Goal: Task Accomplishment & Management: Complete application form

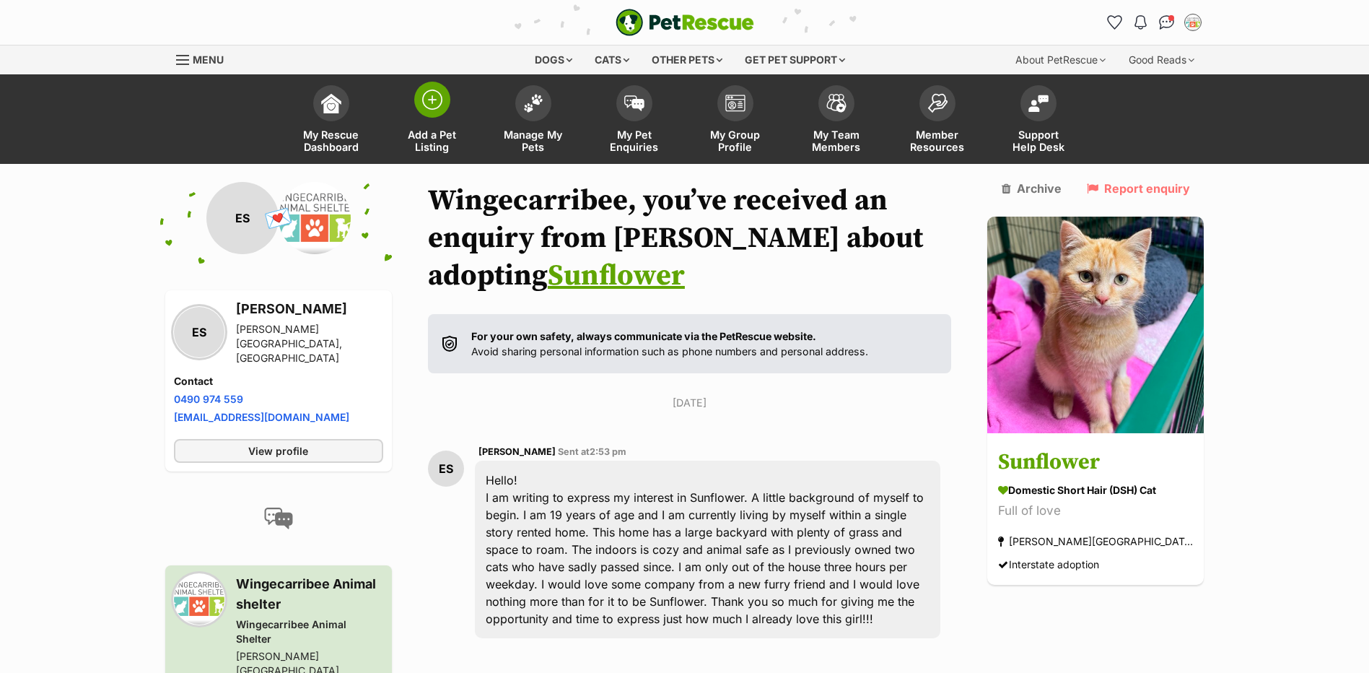
click at [434, 108] on img at bounding box center [432, 99] width 20 height 20
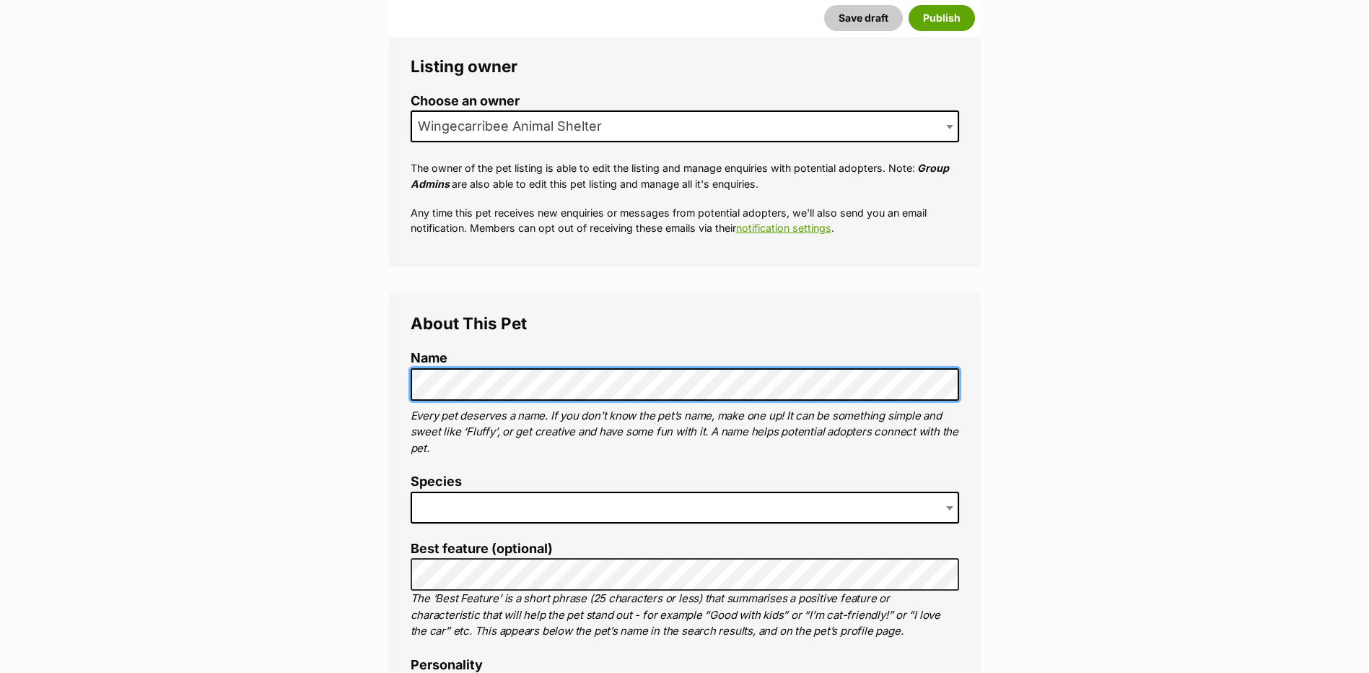
scroll to position [289, 0]
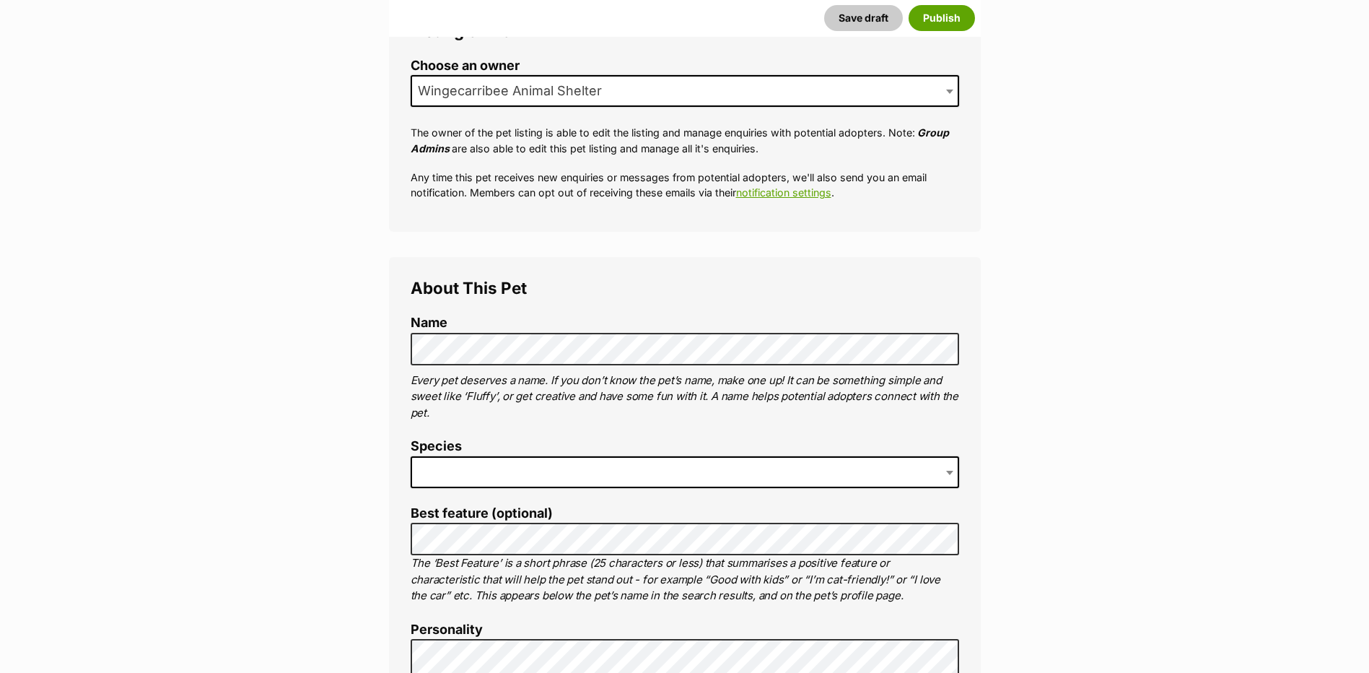
click at [437, 481] on span at bounding box center [685, 472] width 548 height 32
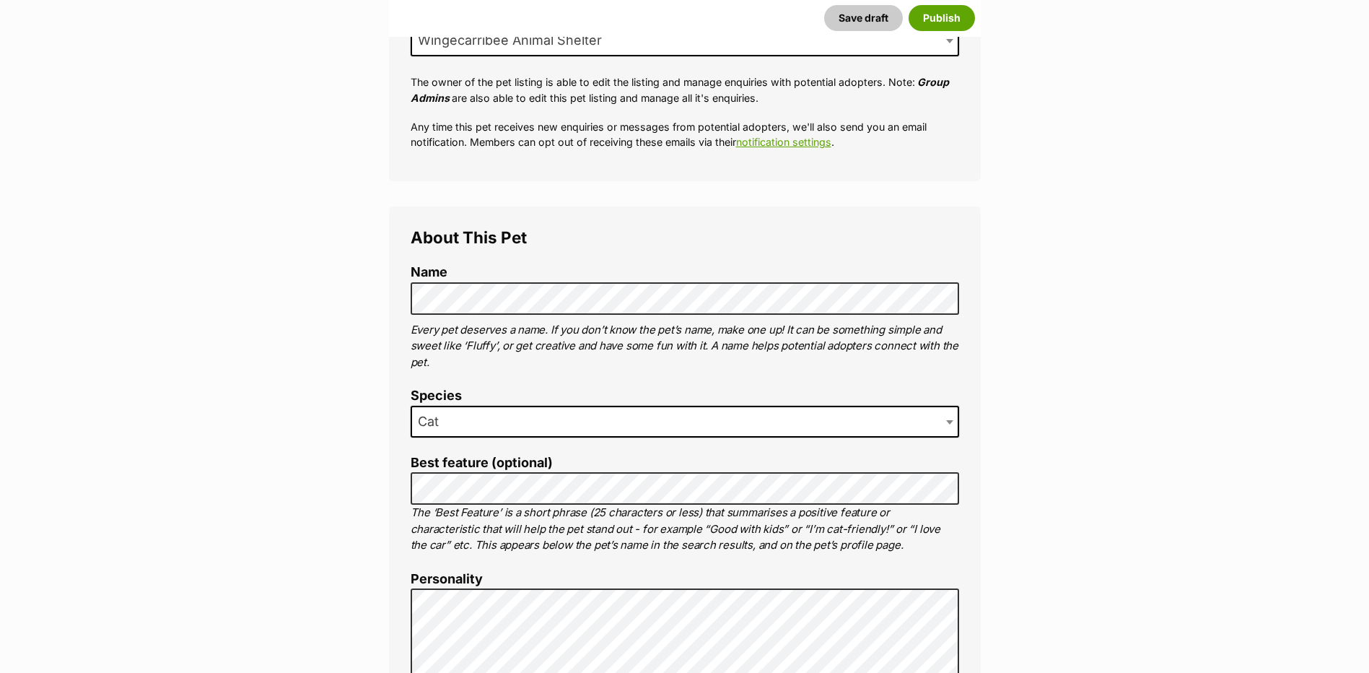
scroll to position [433, 0]
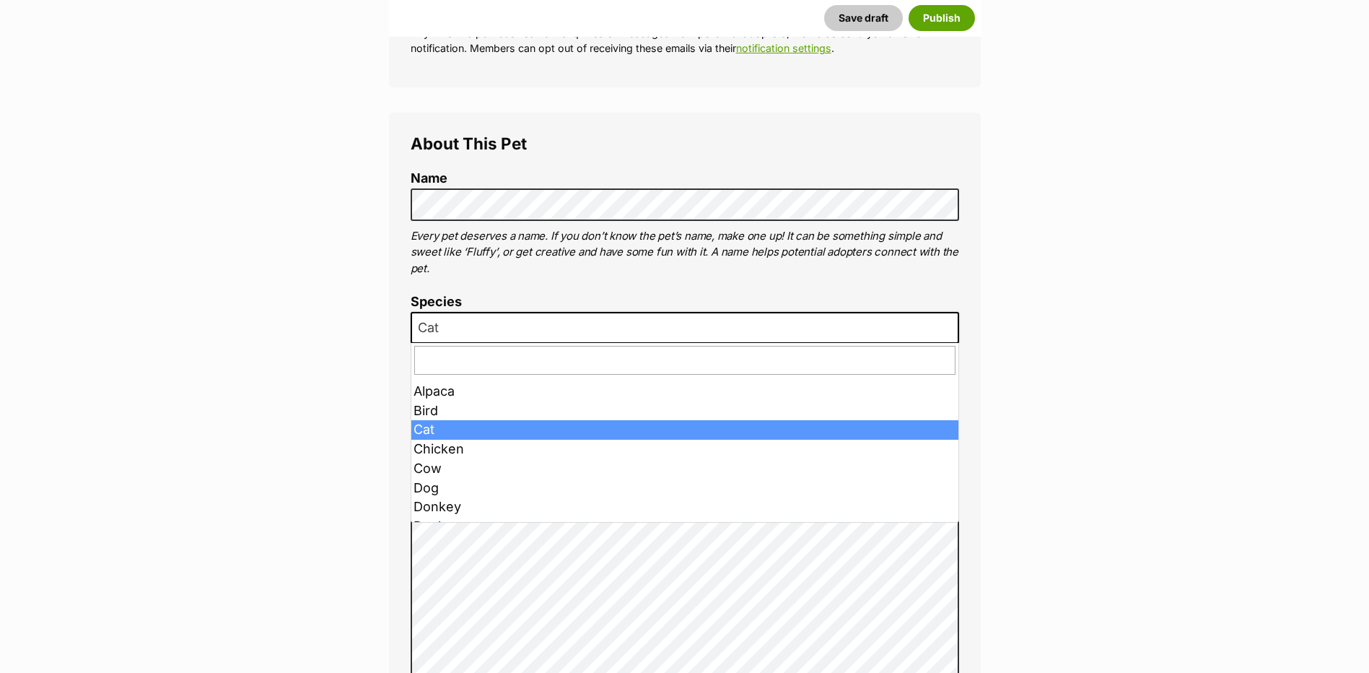
click at [418, 333] on span "Cat" at bounding box center [432, 328] width 41 height 20
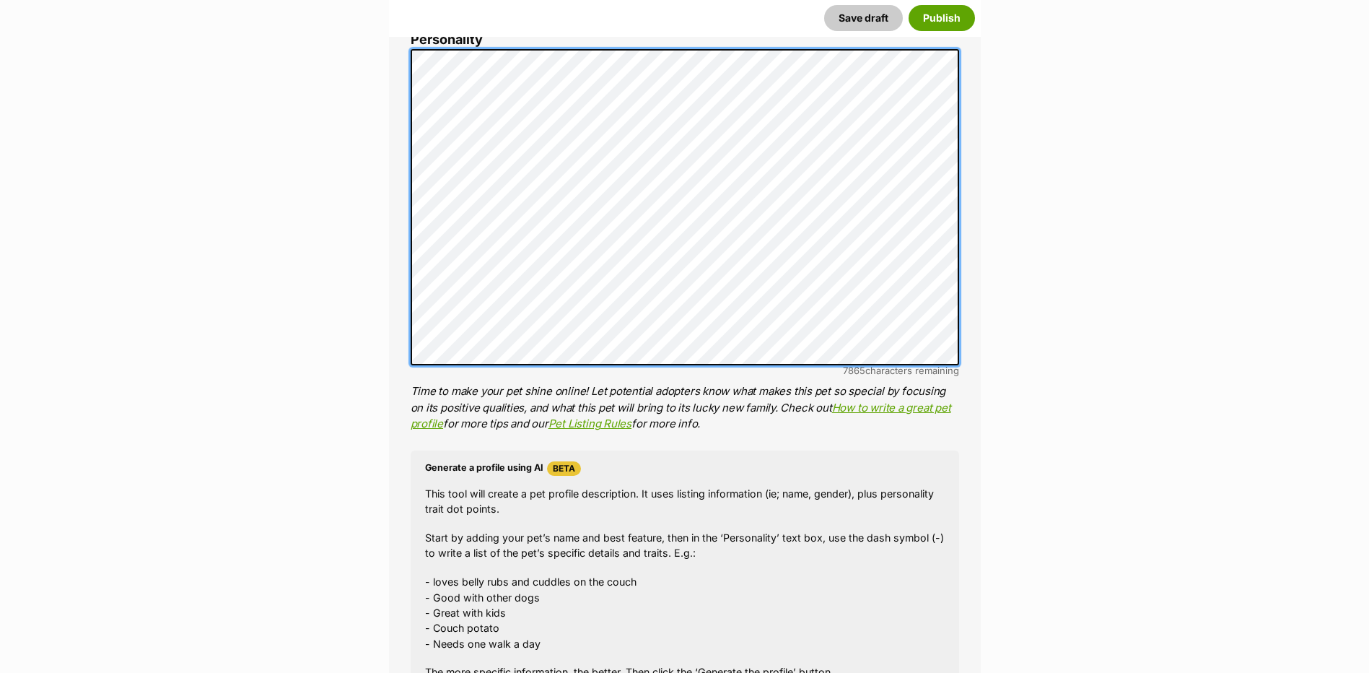
scroll to position [1083, 0]
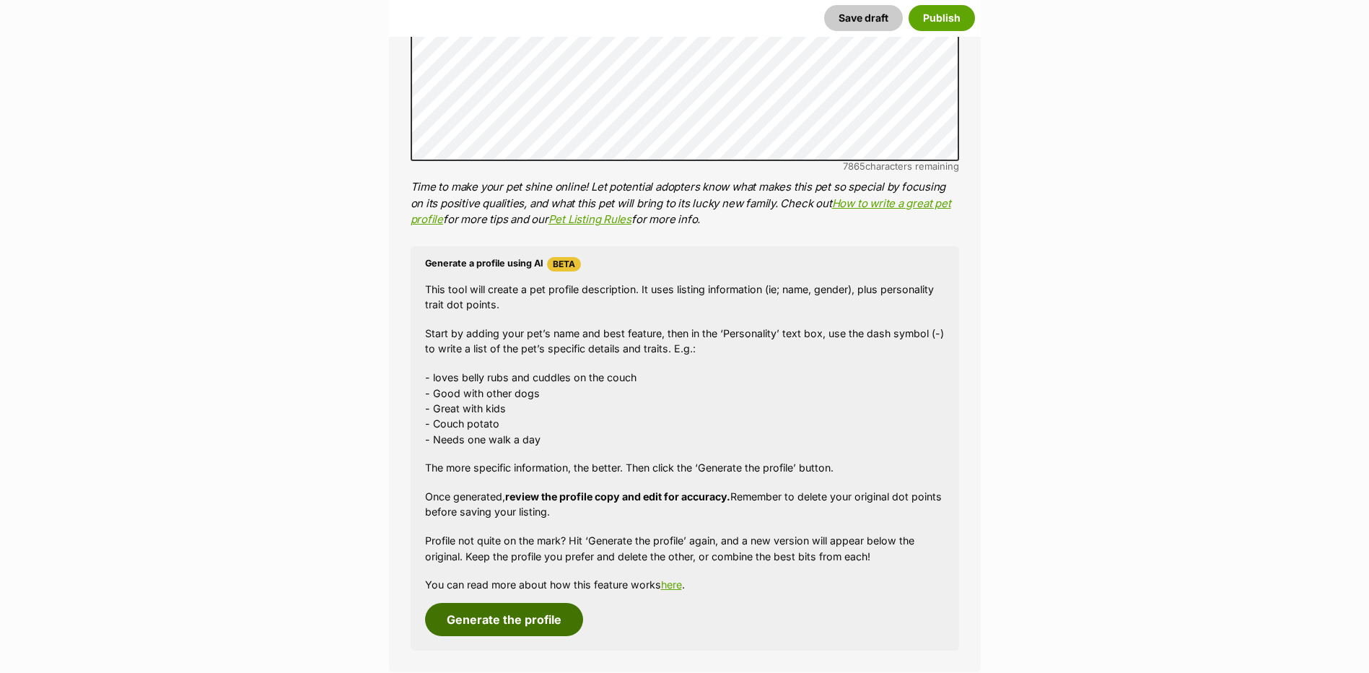
click at [520, 616] on button "Generate the profile" at bounding box center [504, 619] width 158 height 33
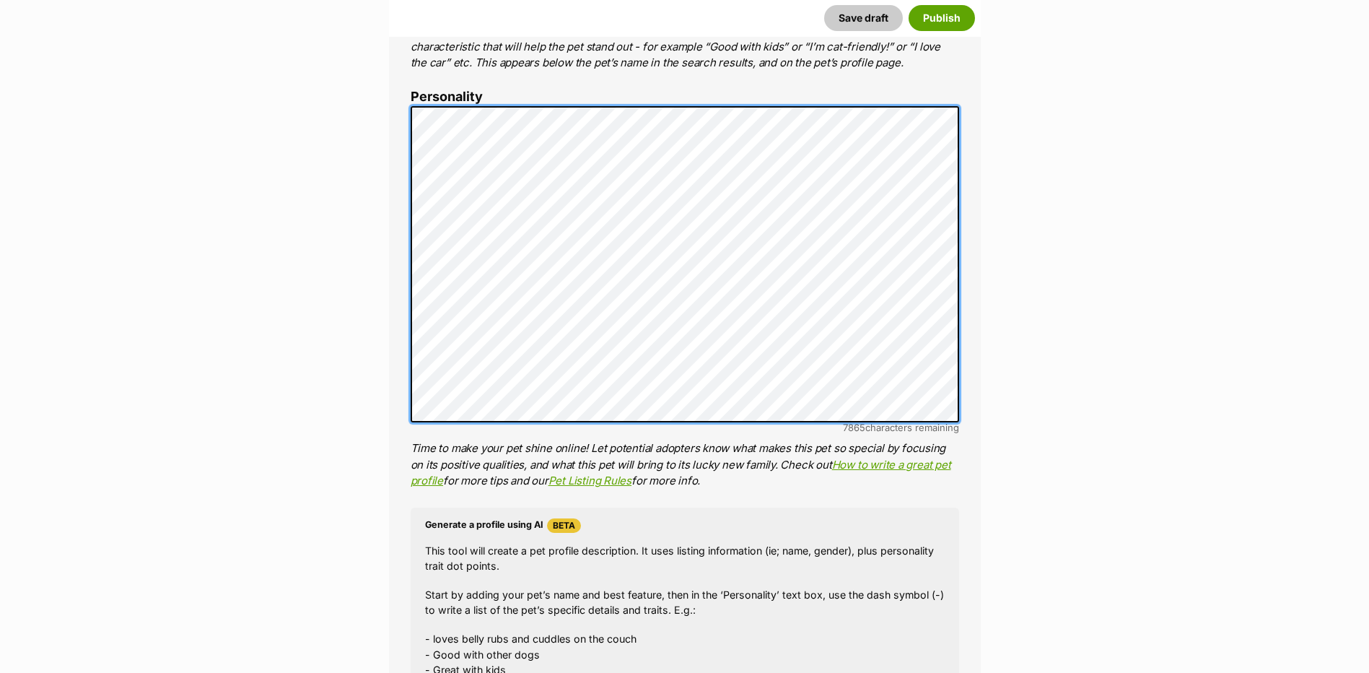
scroll to position [0, 0]
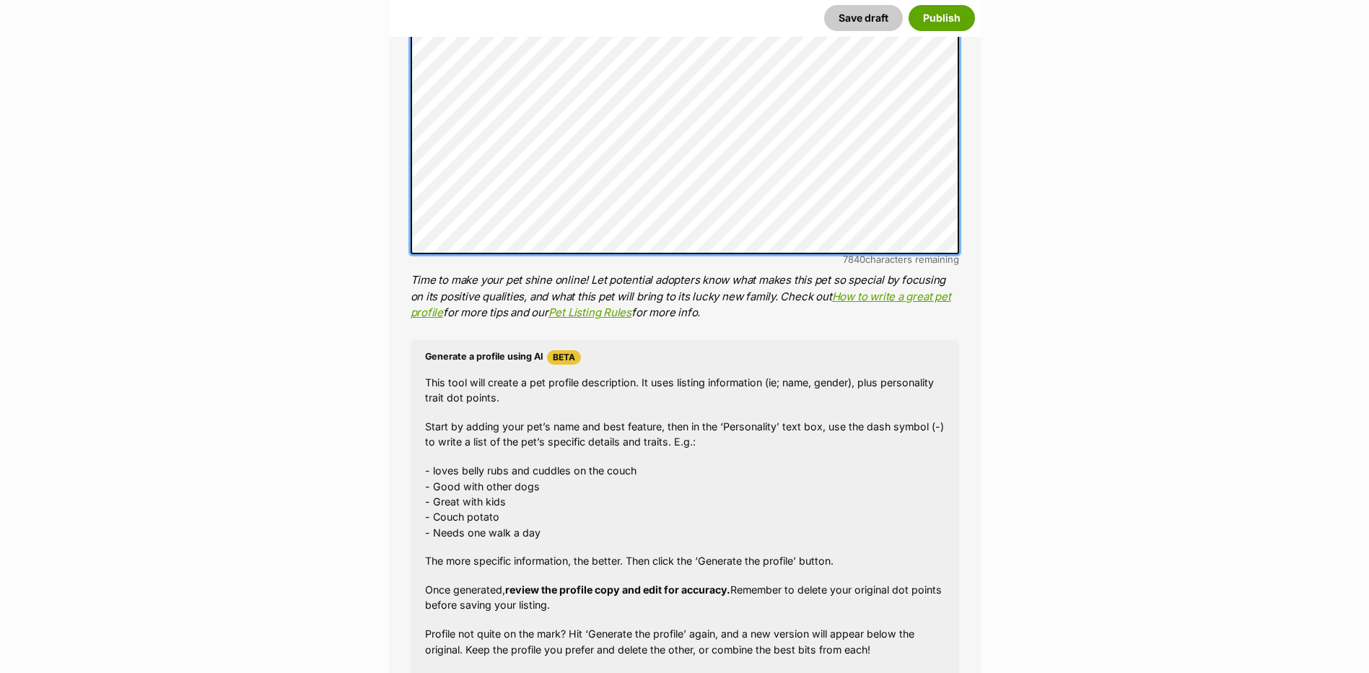
scroll to position [1182, 0]
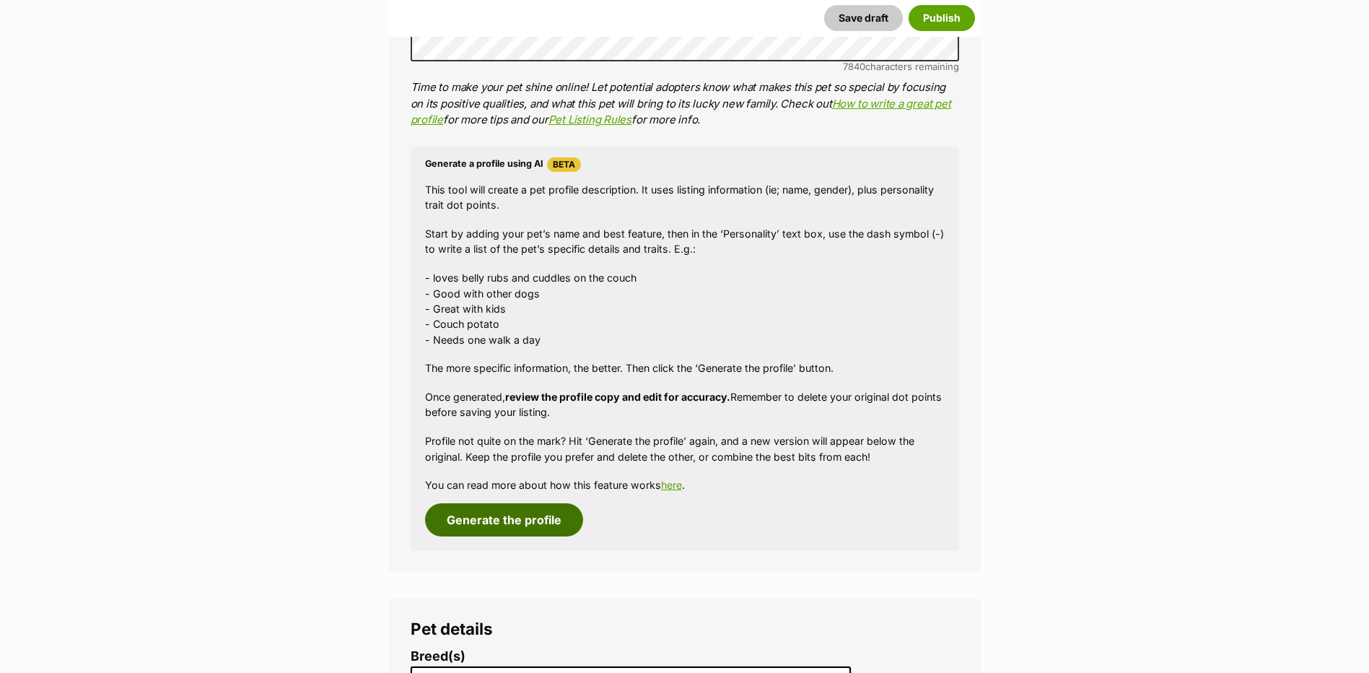
click at [550, 514] on button "Generate the profile" at bounding box center [504, 519] width 158 height 33
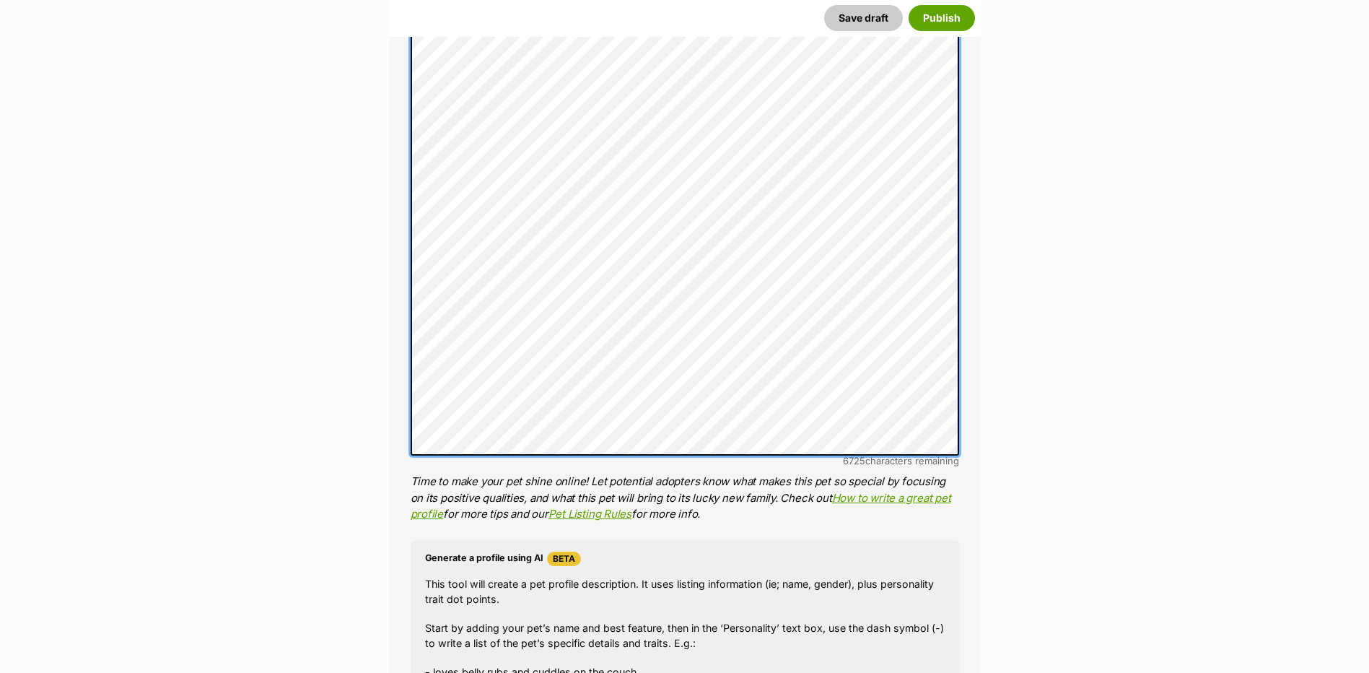
scroll to position [893, 0]
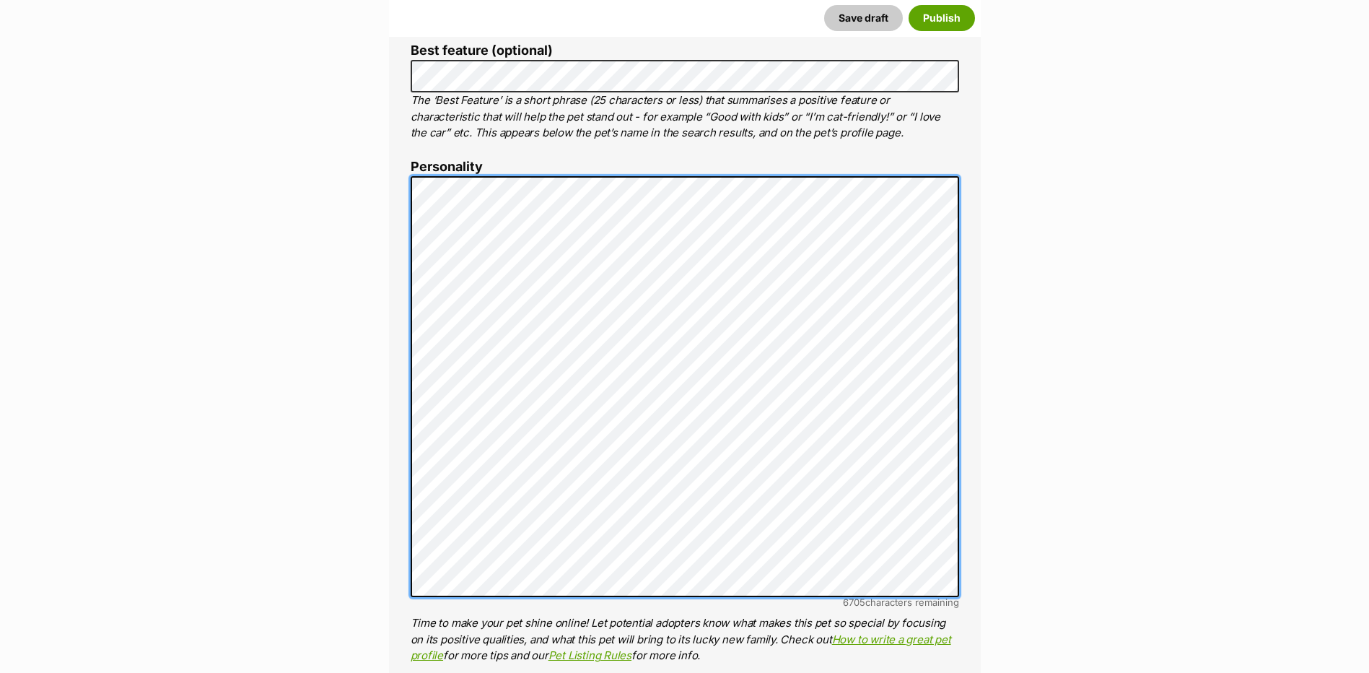
scroll to position [749, 0]
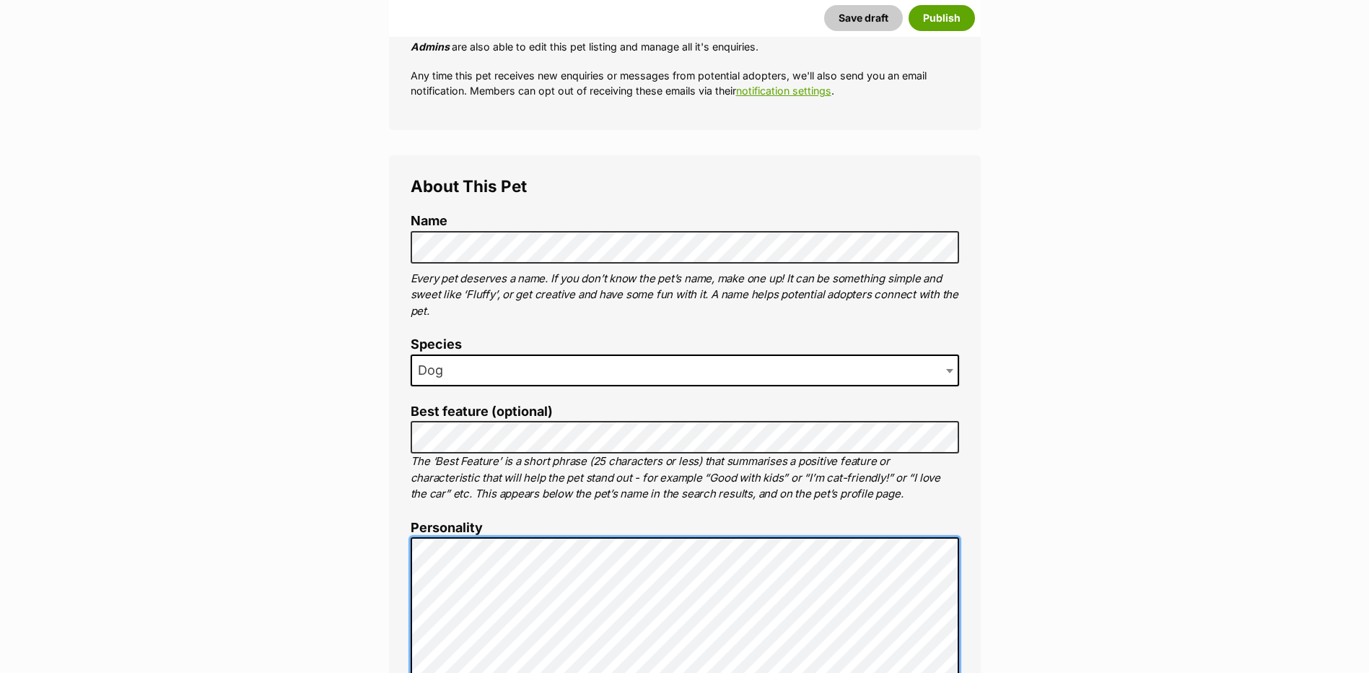
scroll to position [460, 0]
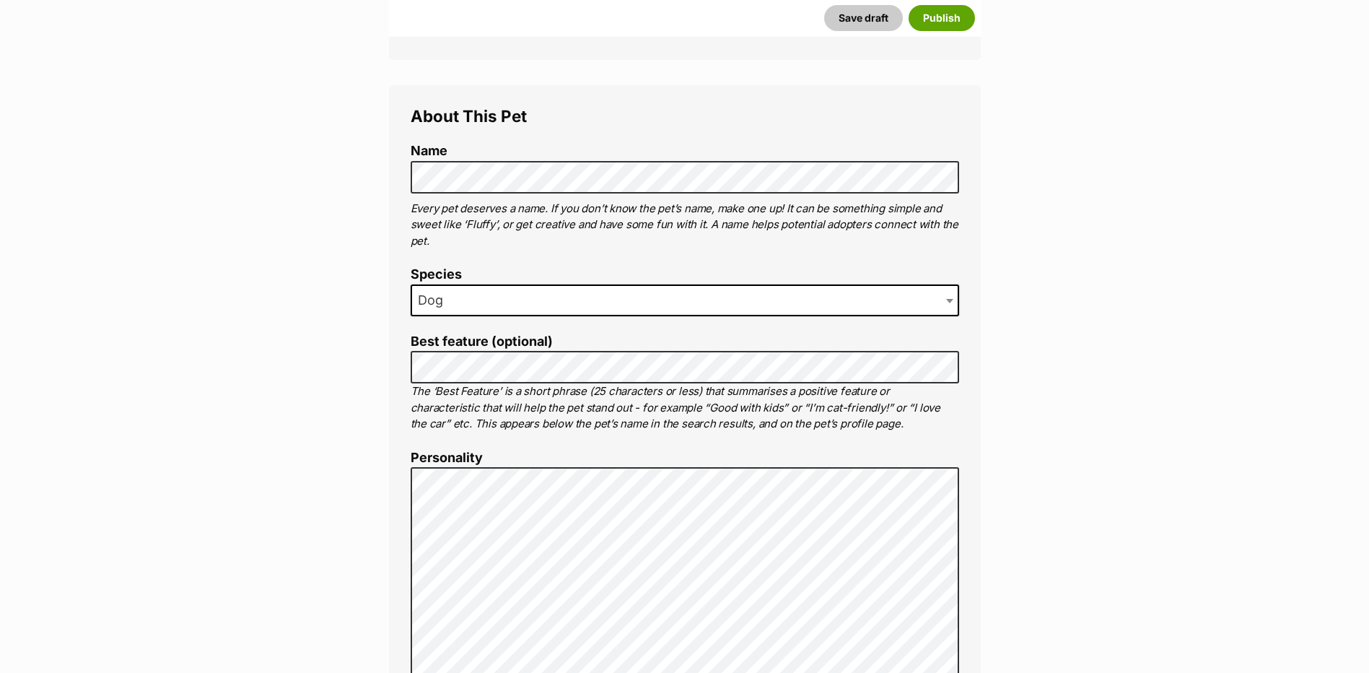
click at [458, 390] on p "The ‘Best Feature’ is a short phrase (25 characters or less) that summarises a …" at bounding box center [685, 407] width 548 height 49
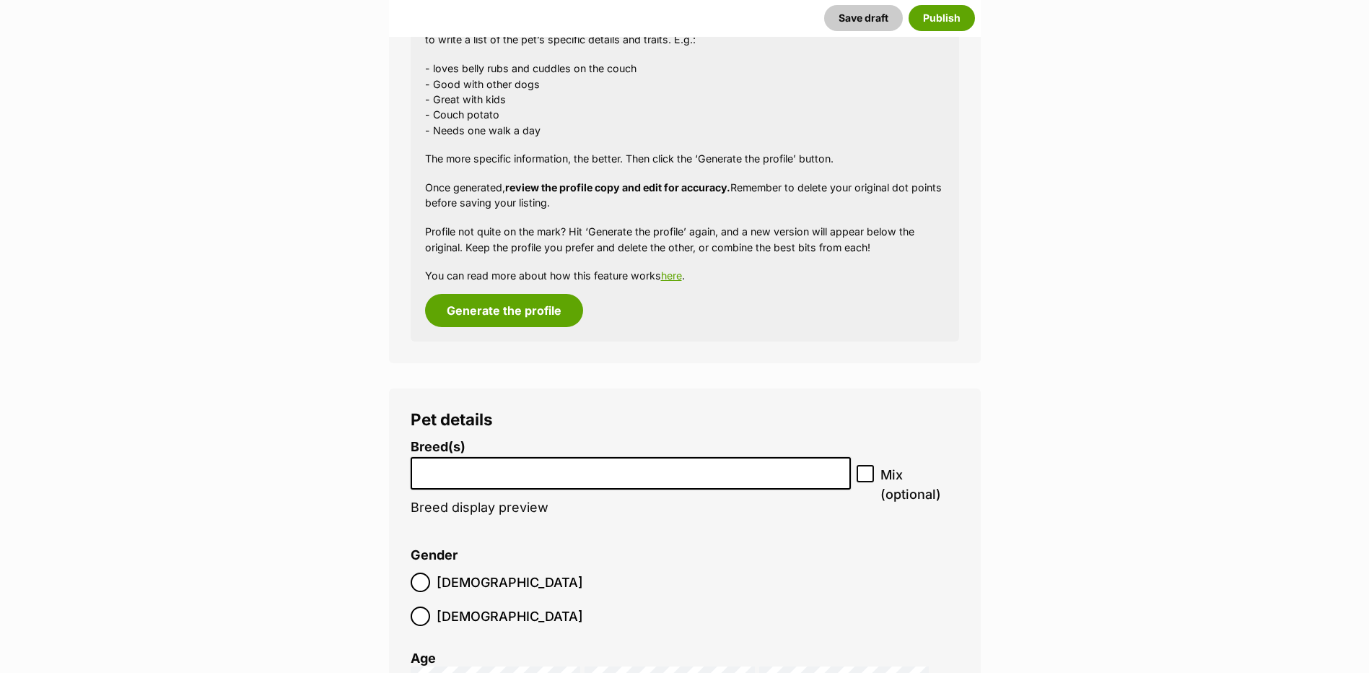
scroll to position [1471, 0]
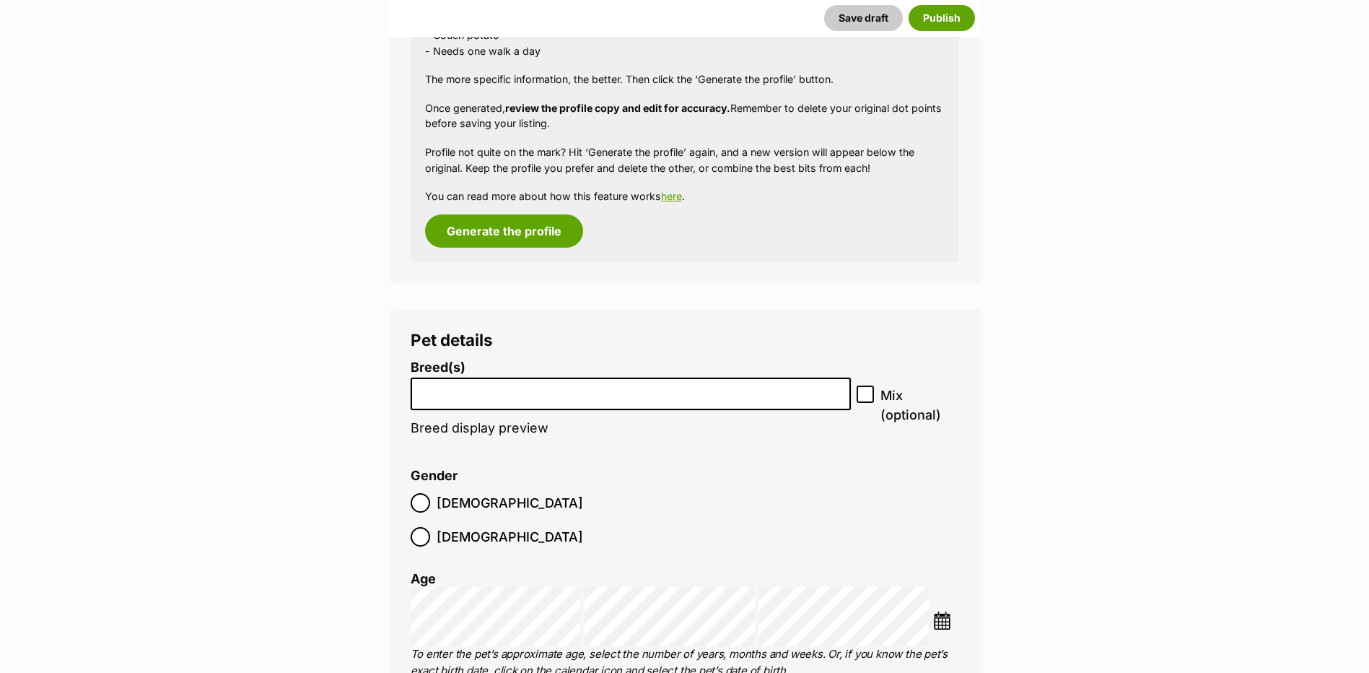
click at [429, 392] on input "search" at bounding box center [631, 390] width 431 height 15
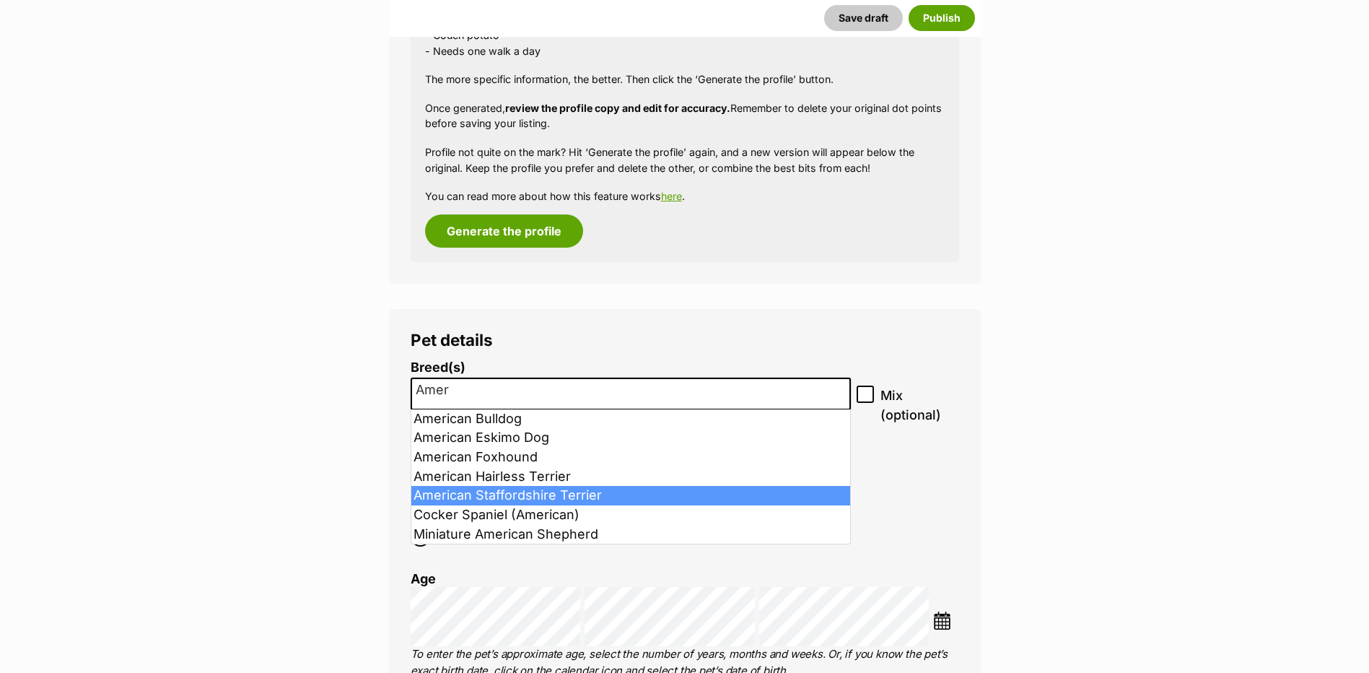
type input "Amer"
select select "9"
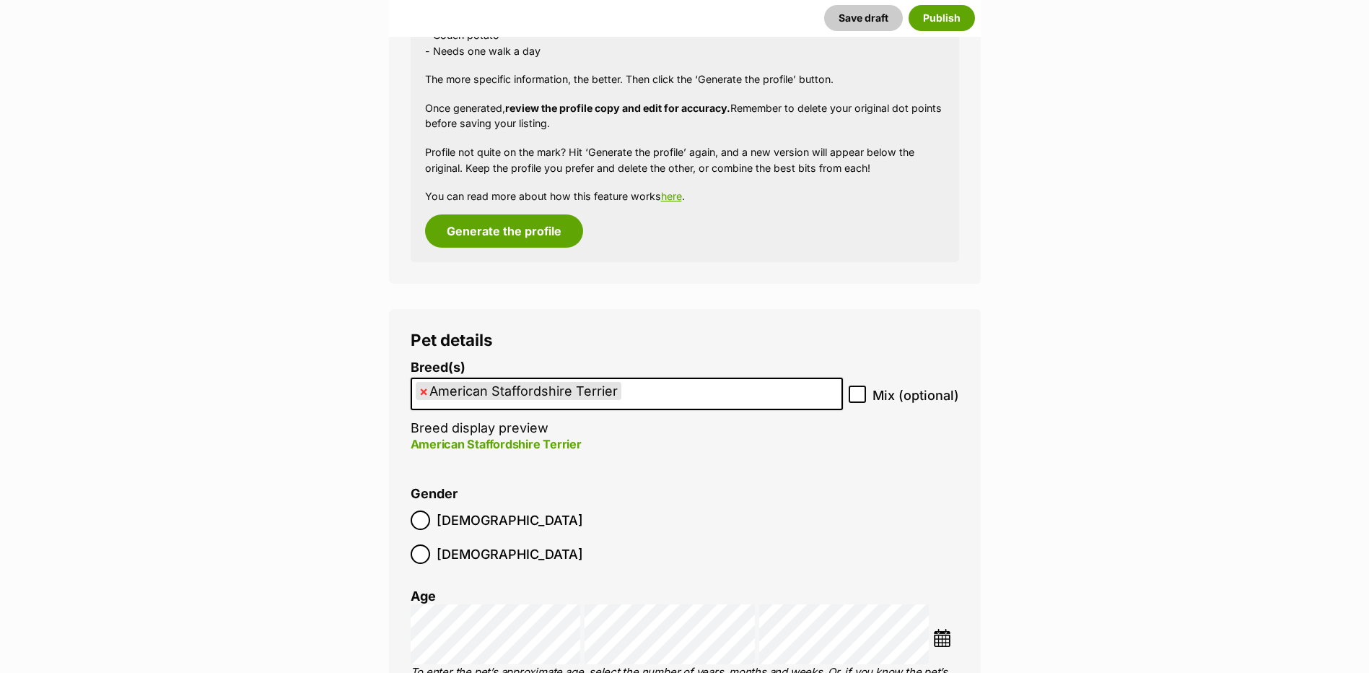
click at [873, 390] on label "Mix (optional)" at bounding box center [904, 394] width 110 height 19
click at [866, 390] on input "Mix (optional)" at bounding box center [857, 393] width 17 height 17
checkbox input "true"
click at [577, 448] on p "American Staffordshire Terrier mix" at bounding box center [627, 443] width 432 height 17
click at [632, 399] on ul "× American Staffordshire Terrier" at bounding box center [626, 394] width 429 height 30
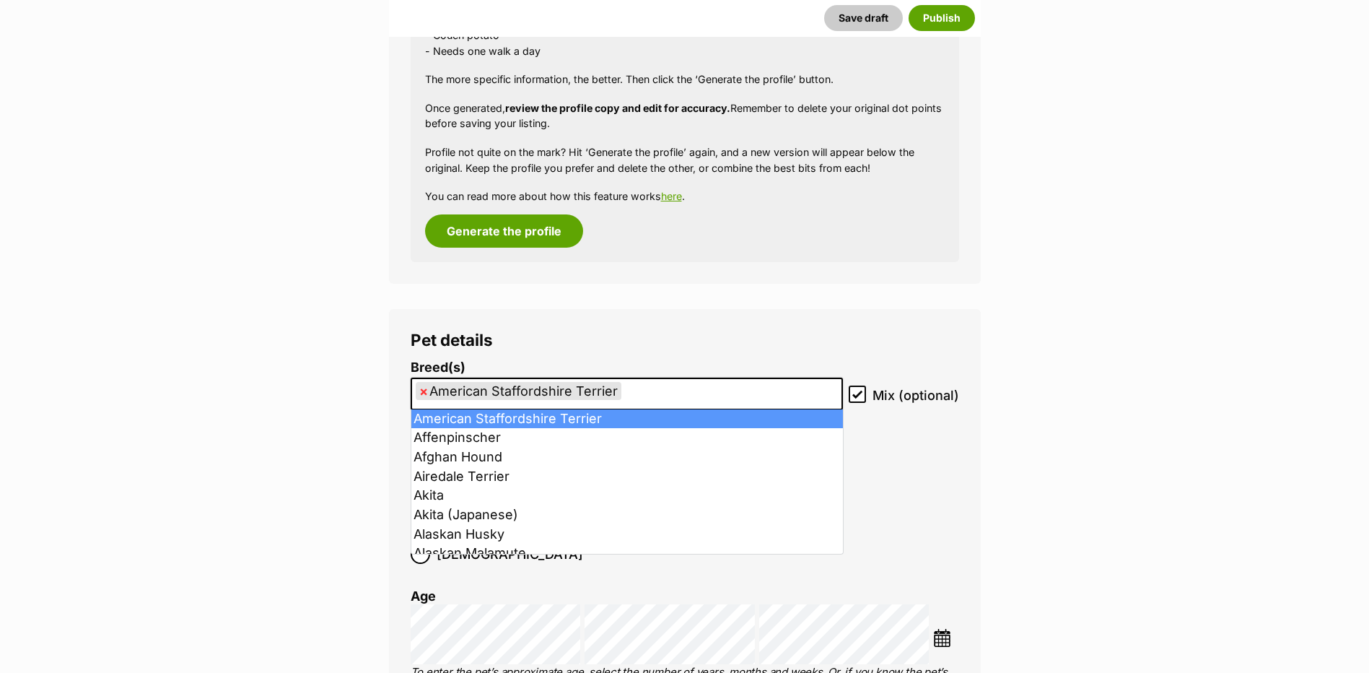
click at [632, 399] on ul "× American Staffordshire Terrier" at bounding box center [626, 394] width 429 height 30
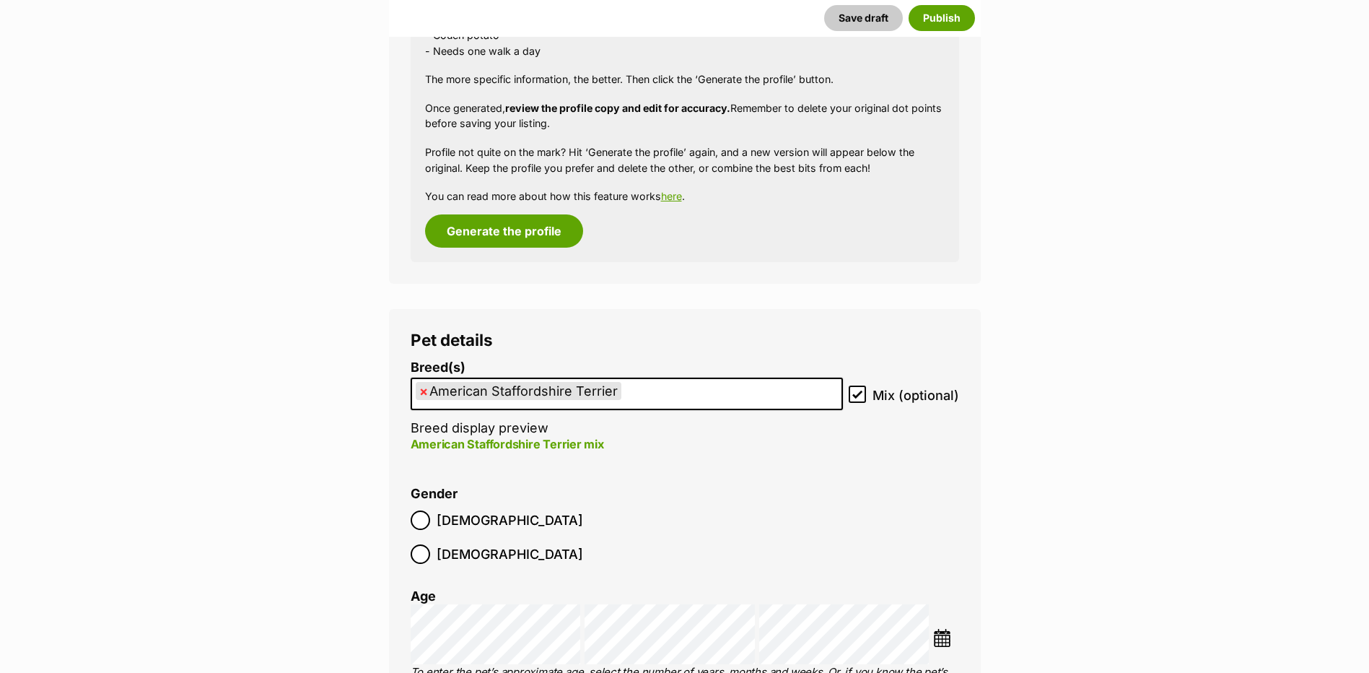
click at [632, 398] on ul "× American Staffordshire Terrier" at bounding box center [626, 394] width 429 height 30
click at [654, 391] on ul "× American Staffordshire Terrier" at bounding box center [626, 394] width 429 height 30
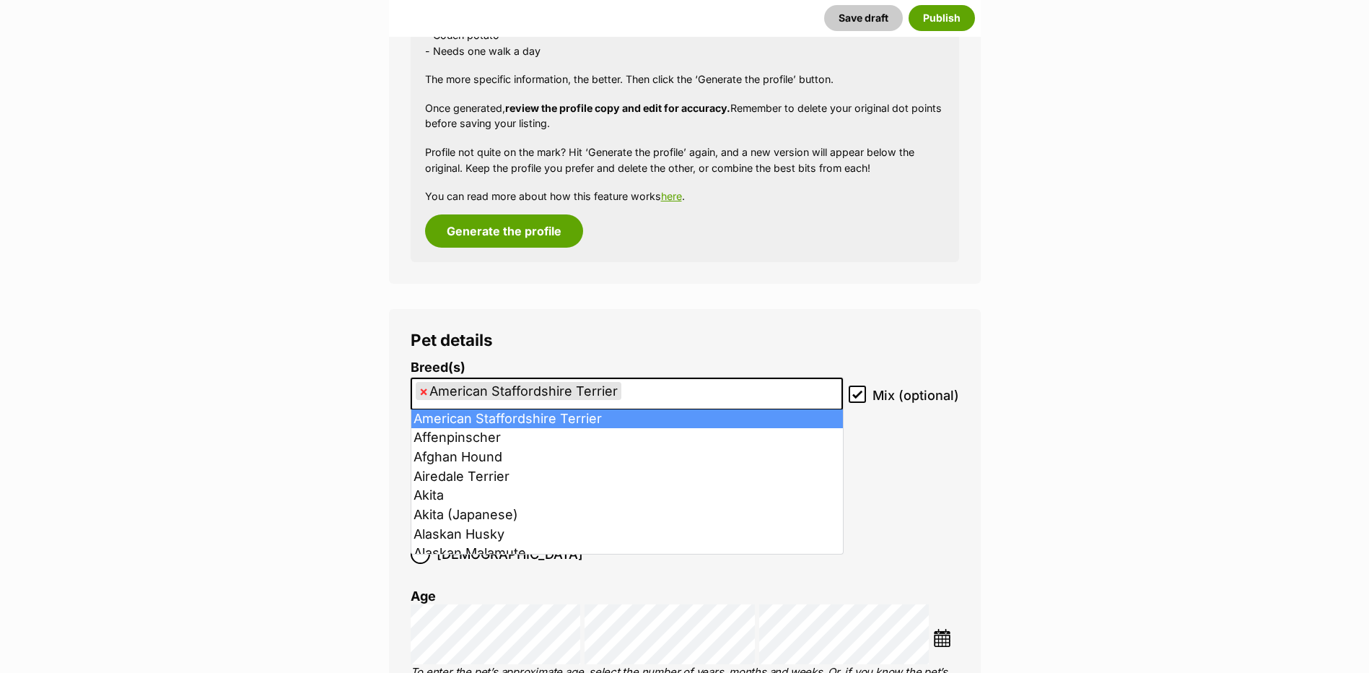
click at [654, 391] on ul "× American Staffordshire Terrier" at bounding box center [626, 394] width 429 height 30
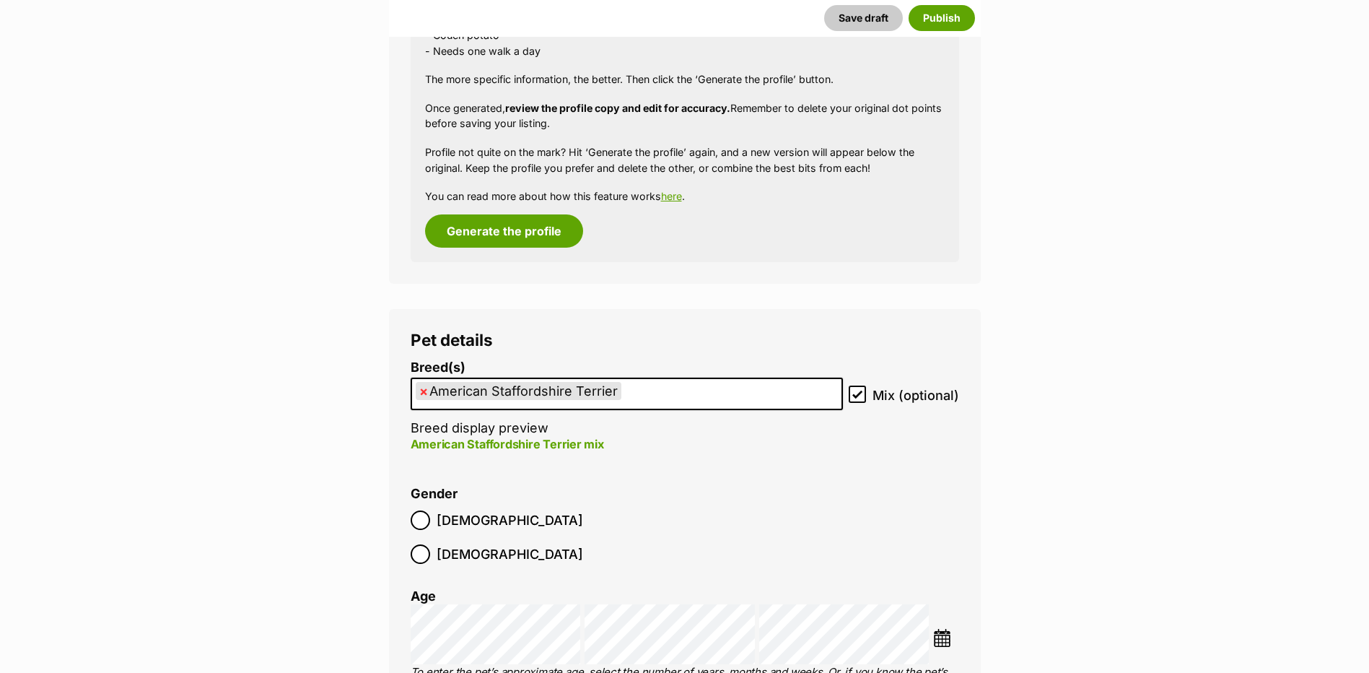
click at [654, 391] on ul "× American Staffordshire Terrier" at bounding box center [626, 394] width 429 height 30
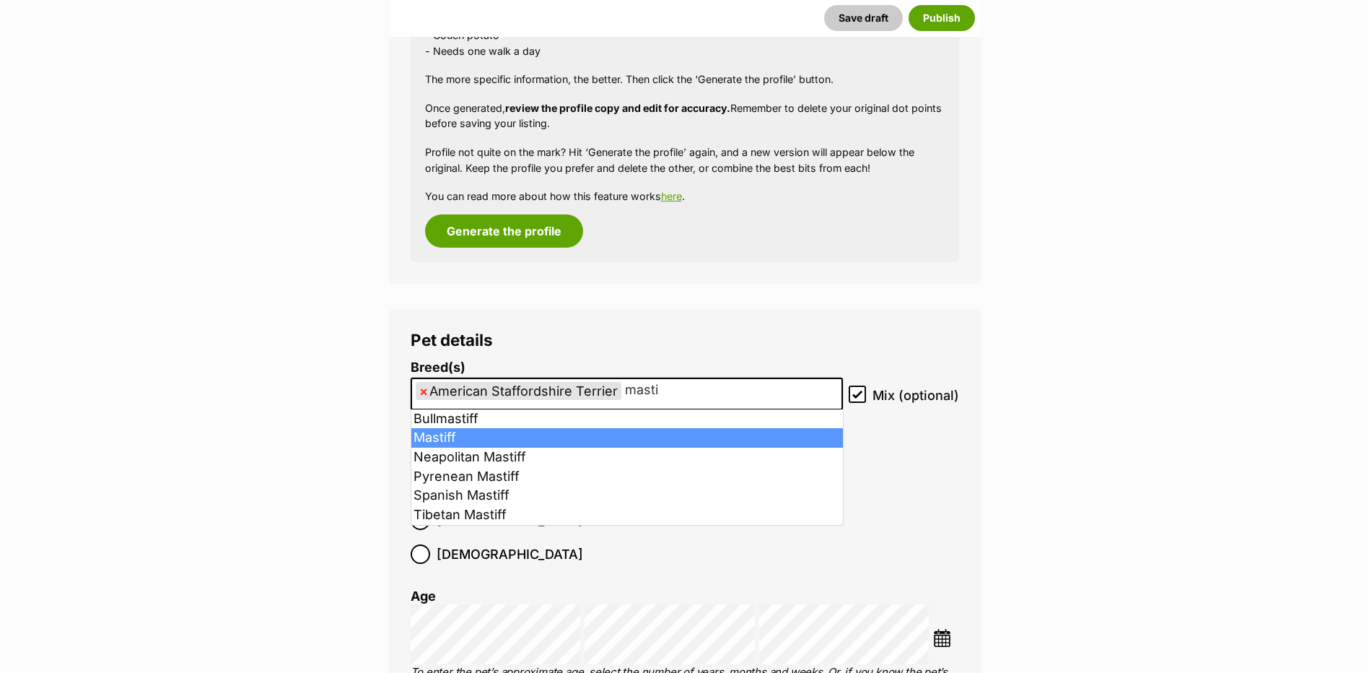
type input "masti"
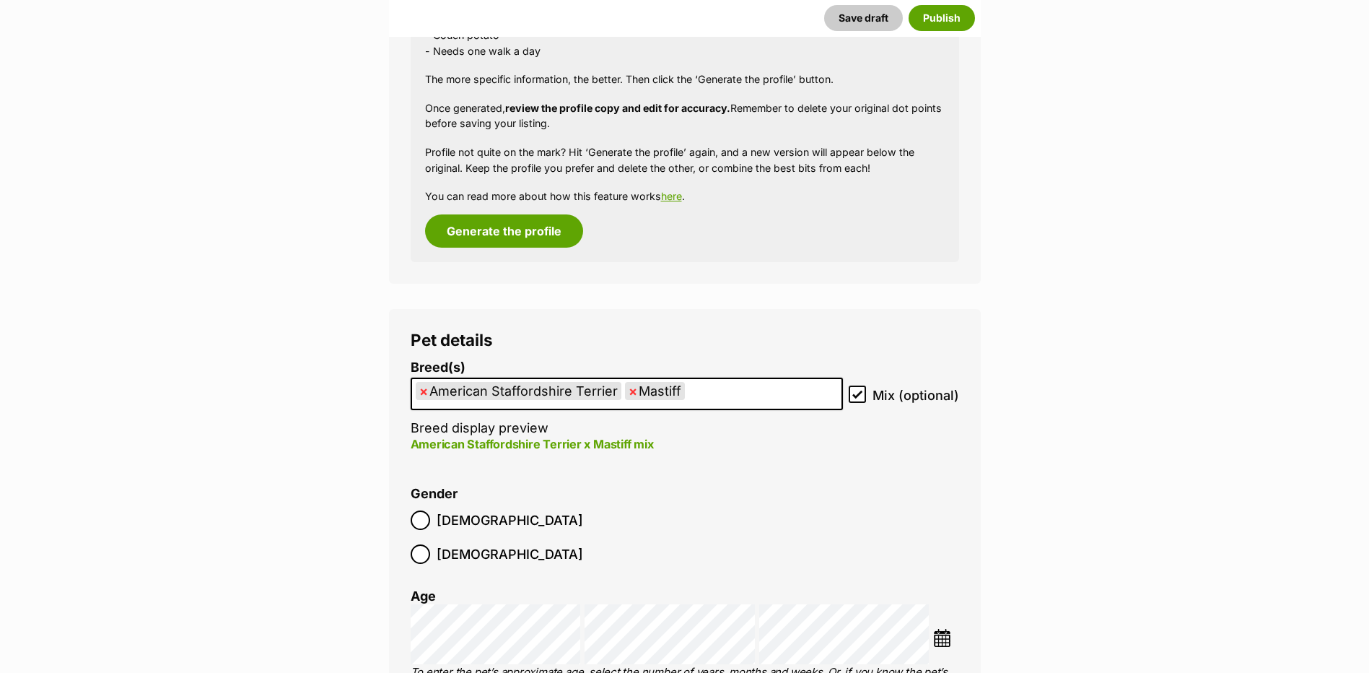
click at [416, 392] on li "× American Staffordshire Terrier" at bounding box center [519, 391] width 206 height 18
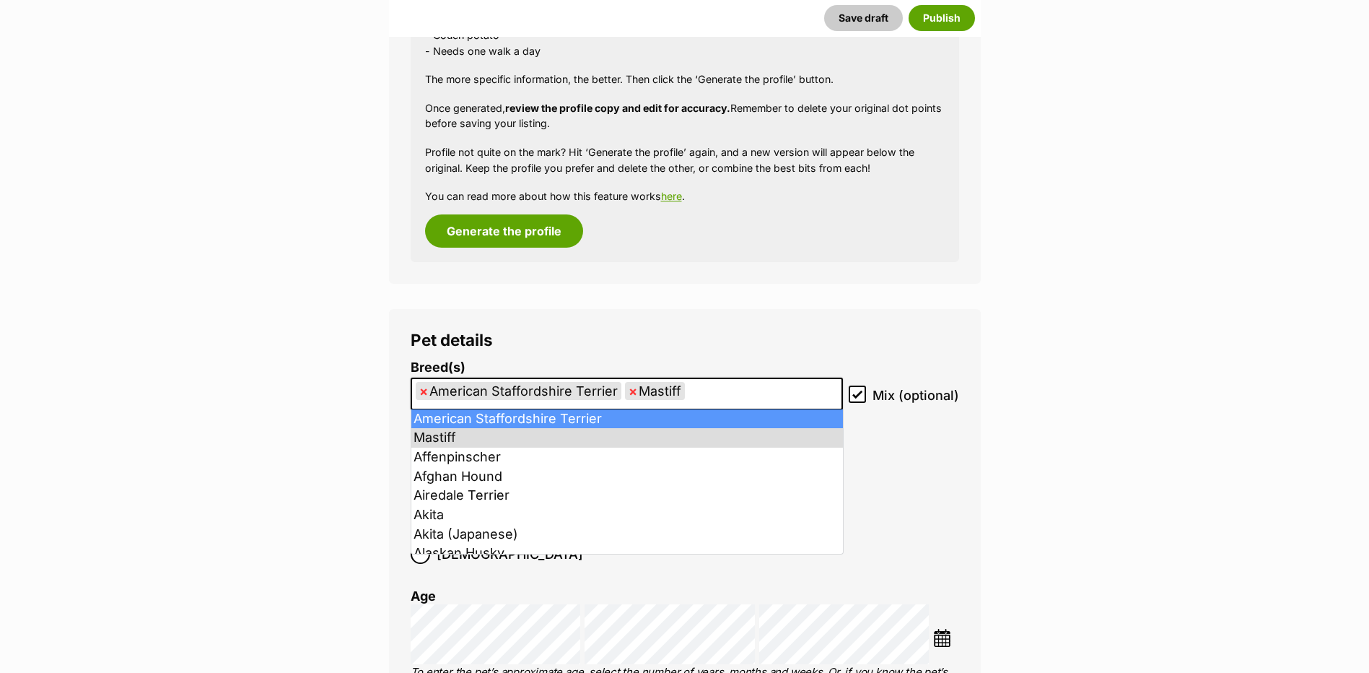
click at [420, 391] on span "×" at bounding box center [423, 391] width 9 height 18
select select "141"
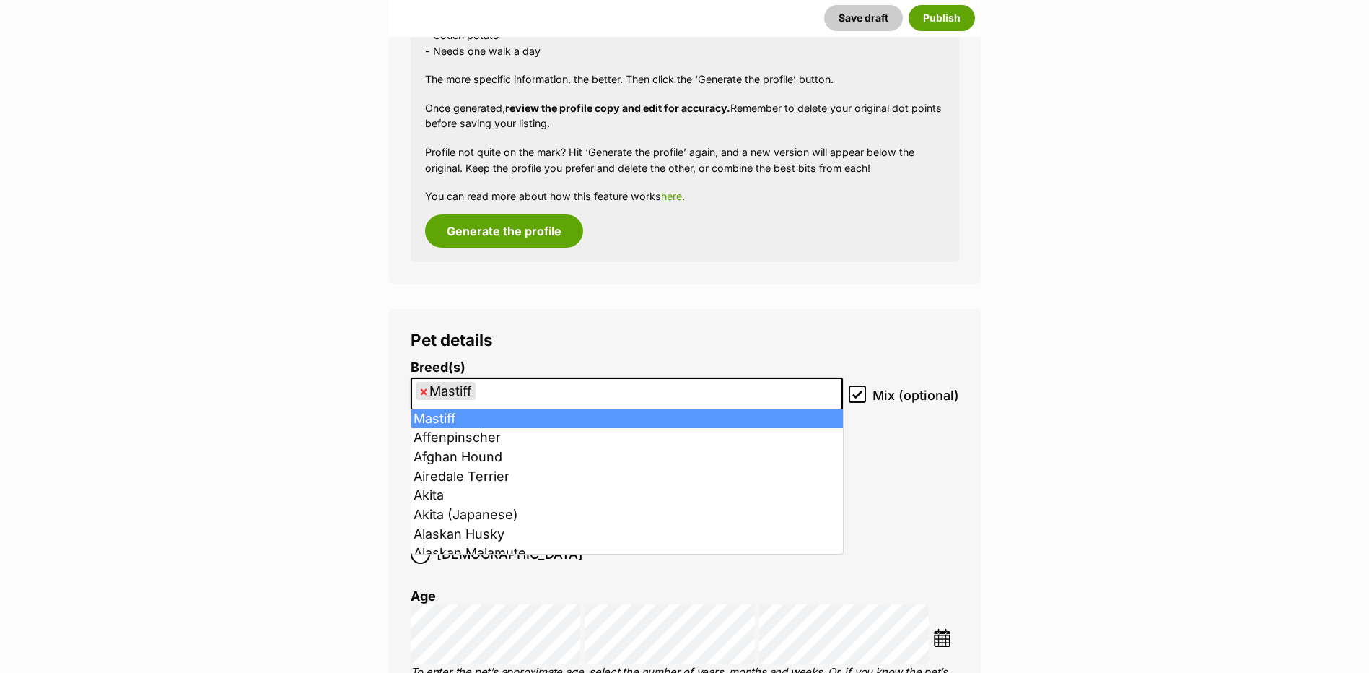
click at [497, 391] on ul "× Mastiff" at bounding box center [626, 394] width 429 height 30
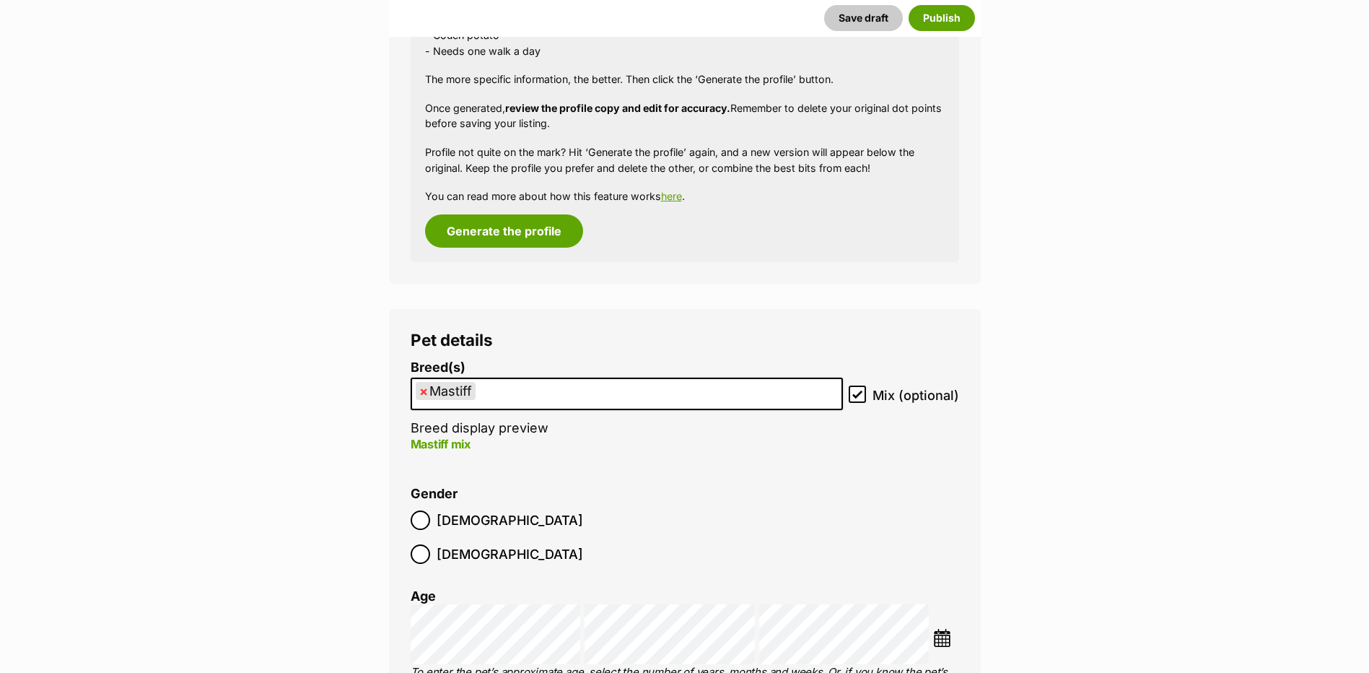
click at [497, 391] on ul "× Mastiff" at bounding box center [626, 394] width 429 height 30
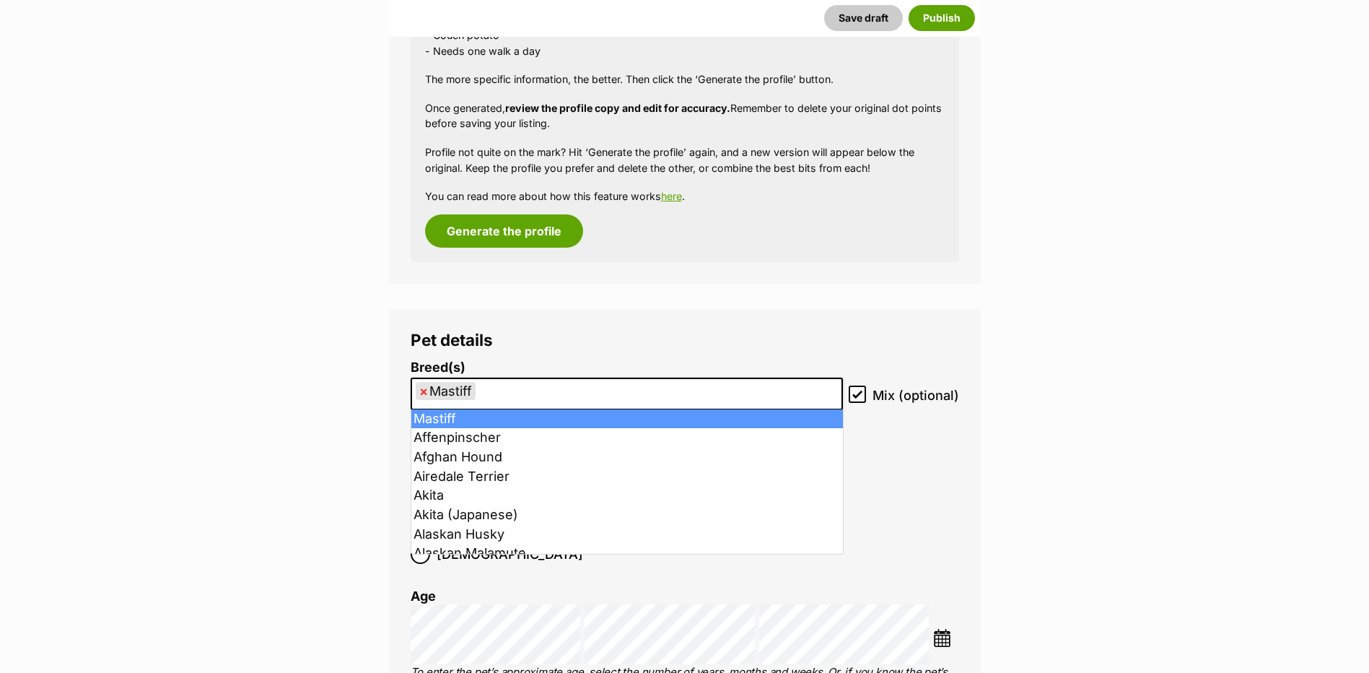
type input "f"
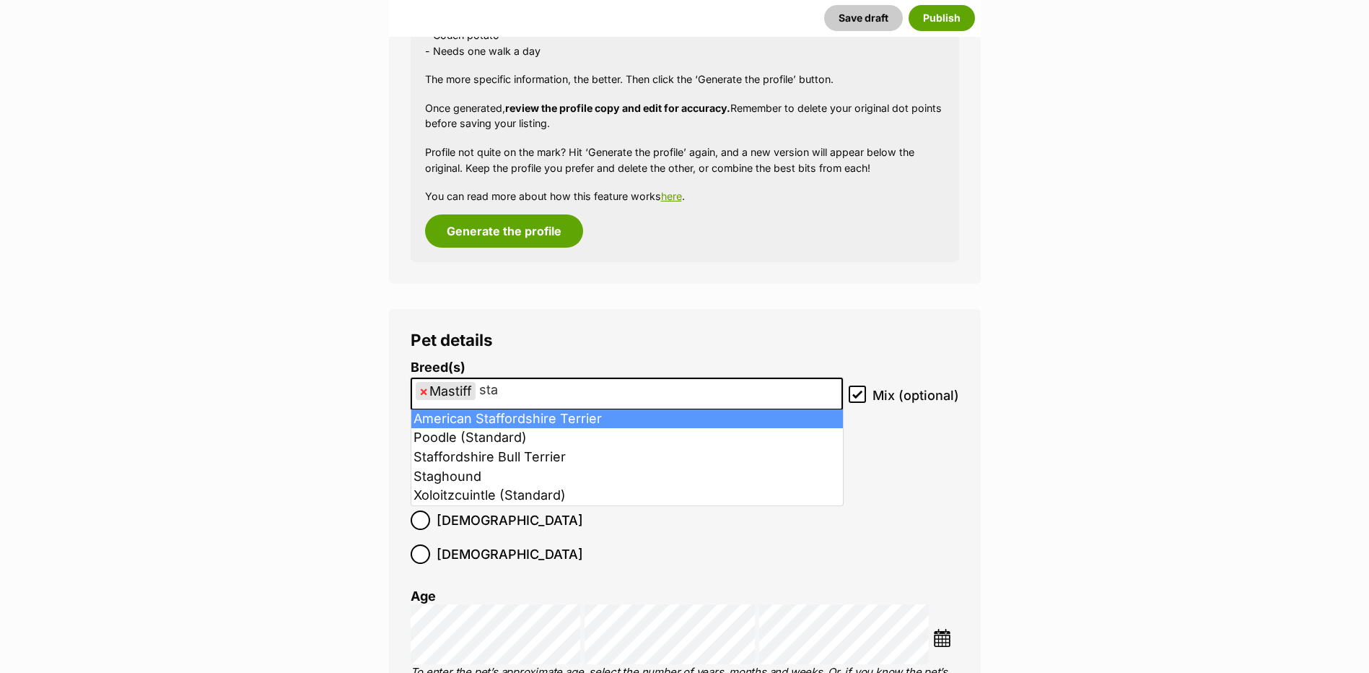
type input "sta"
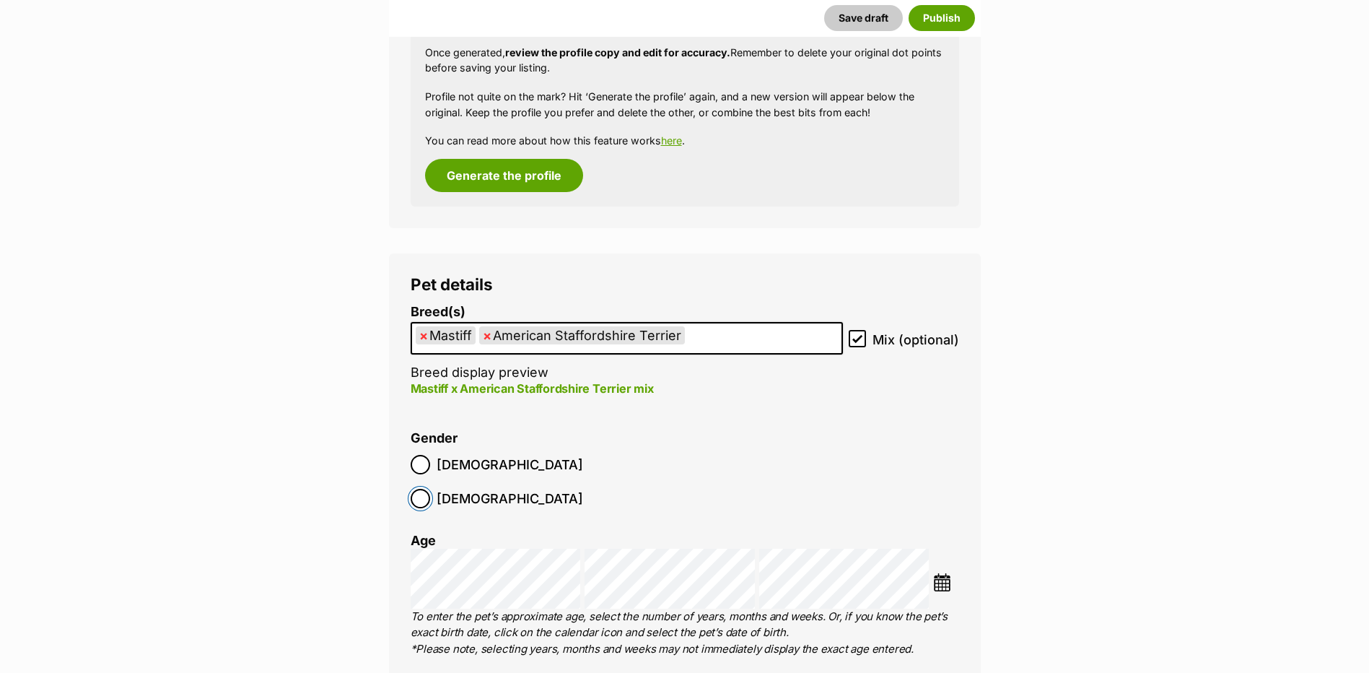
scroll to position [1615, 0]
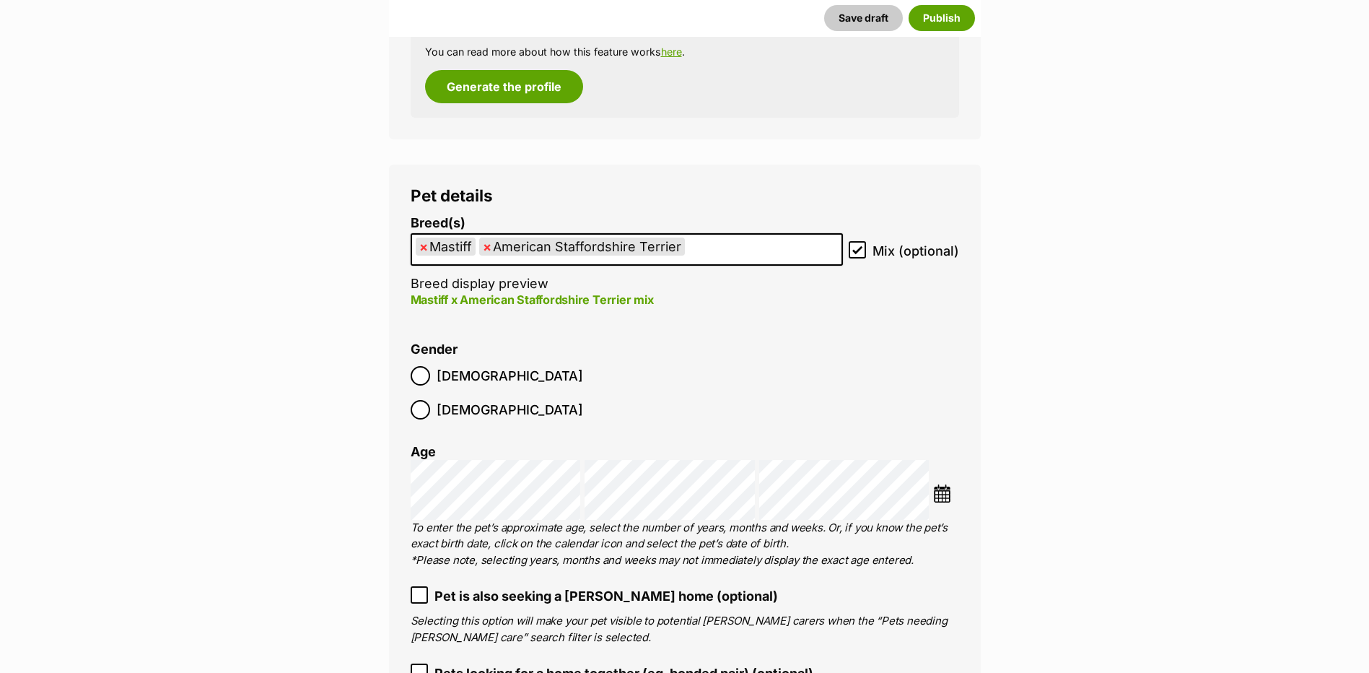
click at [945, 484] on img at bounding box center [942, 493] width 18 height 18
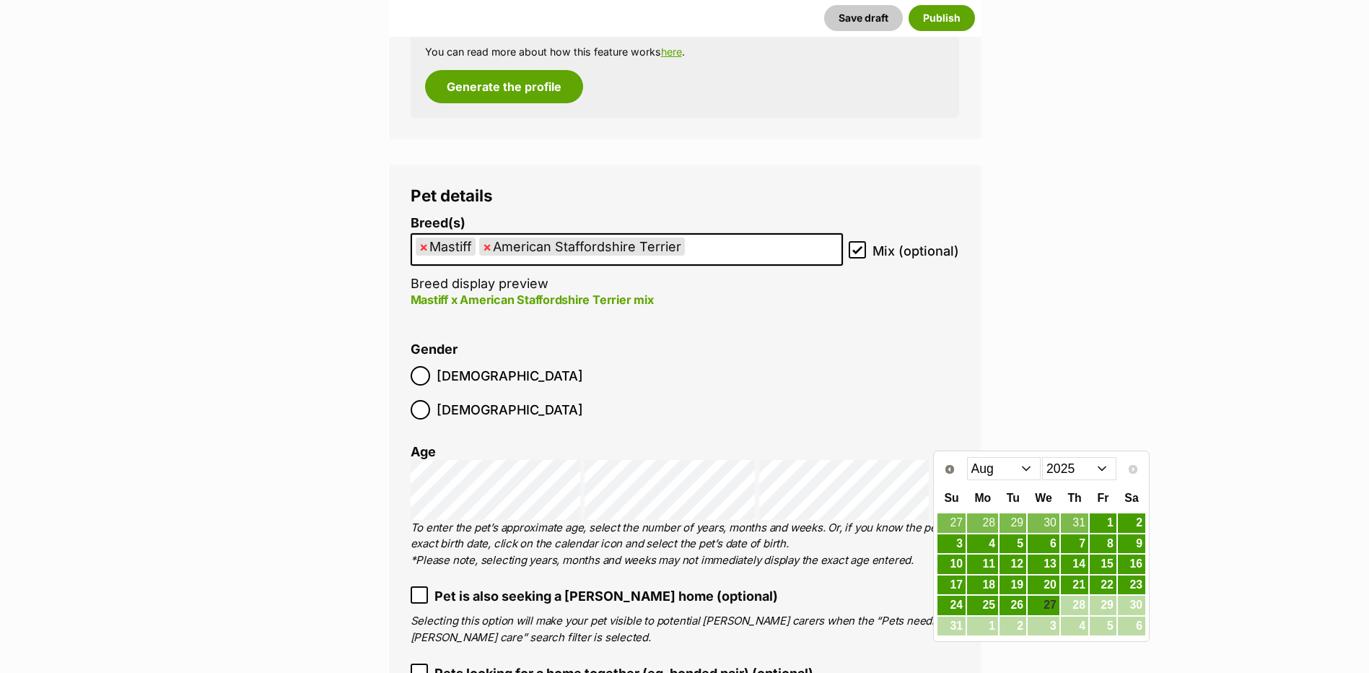
click at [986, 473] on select "Jan Feb Mar Apr May Jun [DATE] Aug" at bounding box center [1004, 468] width 74 height 23
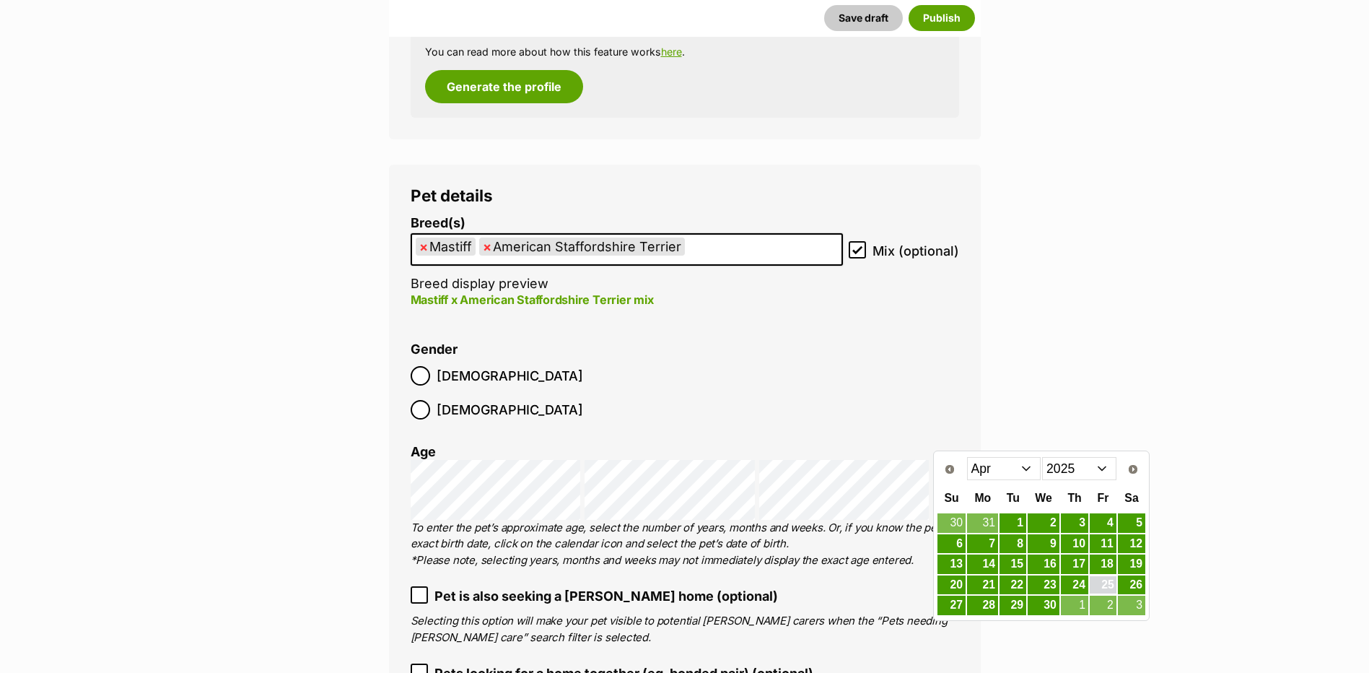
click at [1096, 585] on link "25" at bounding box center [1103, 585] width 27 height 18
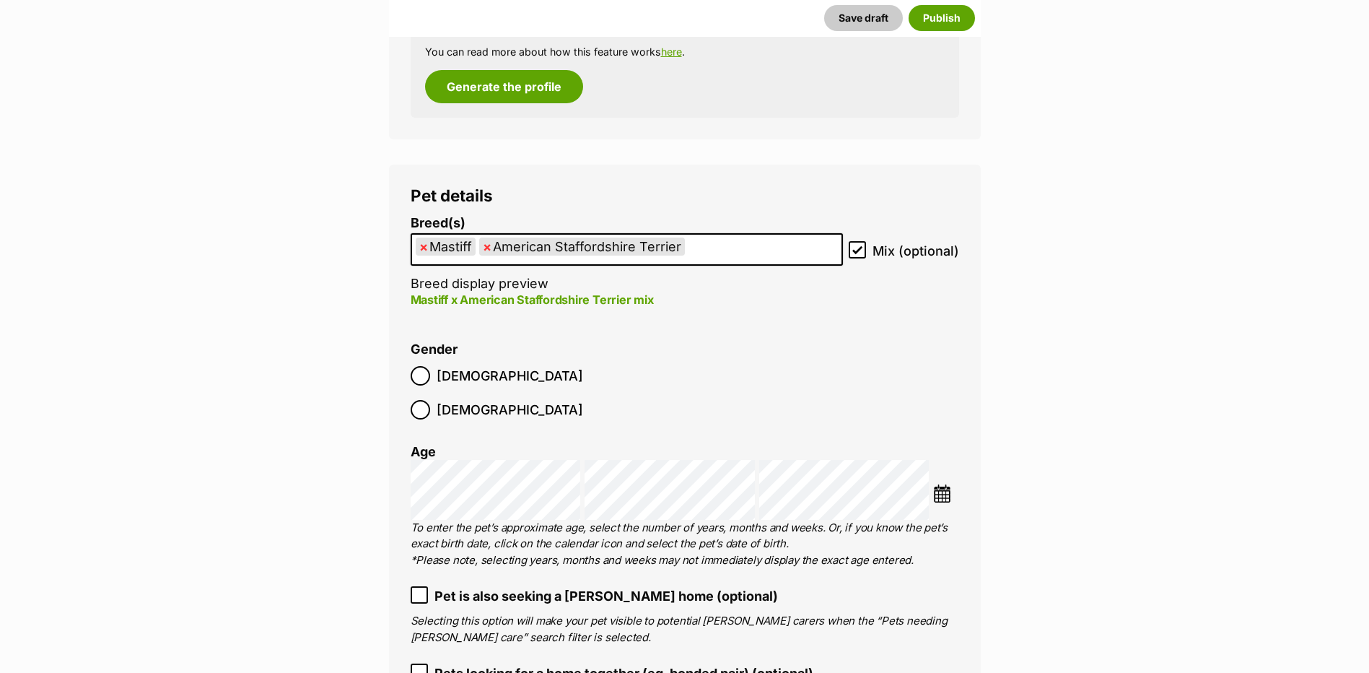
click at [956, 484] on li at bounding box center [945, 495] width 25 height 22
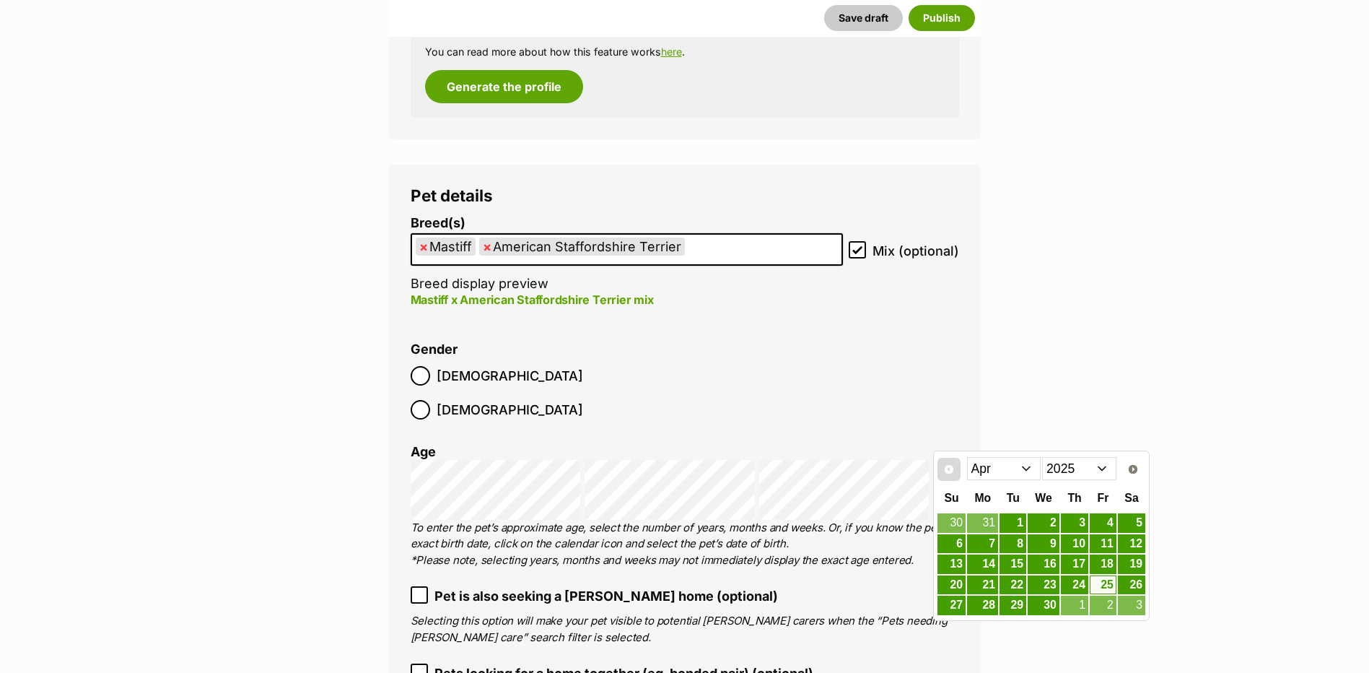
click at [952, 466] on span "Prev" at bounding box center [949, 469] width 12 height 12
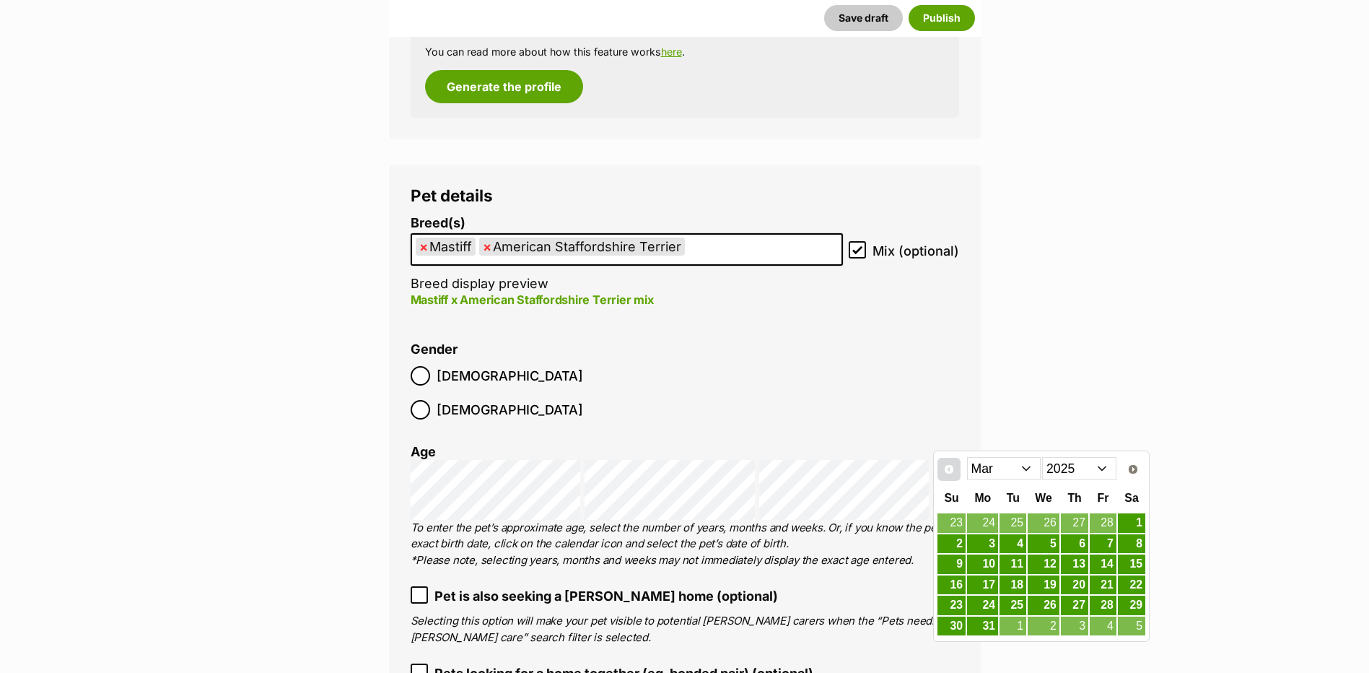
click at [952, 466] on span "Prev" at bounding box center [949, 469] width 12 height 12
click at [1143, 474] on link "Next" at bounding box center [1133, 469] width 23 height 23
click at [1142, 474] on link "Next" at bounding box center [1133, 469] width 23 height 23
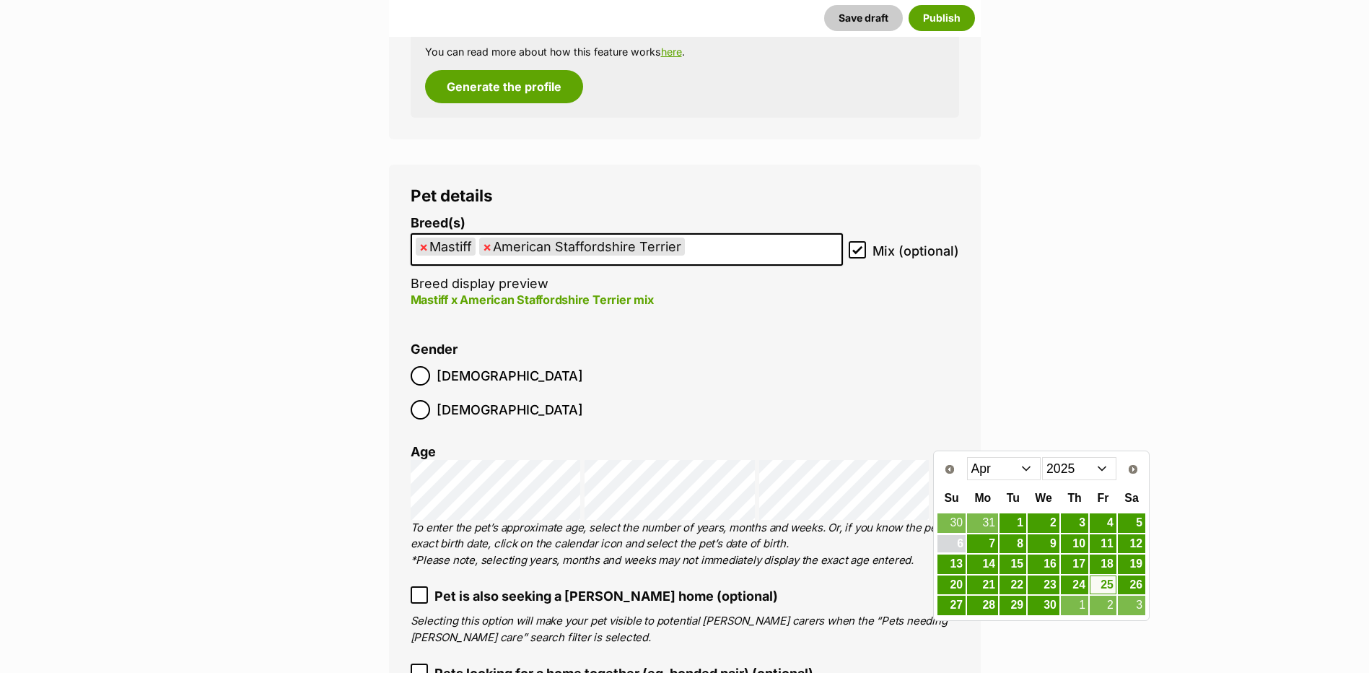
click at [954, 544] on link "6" at bounding box center [951, 544] width 28 height 18
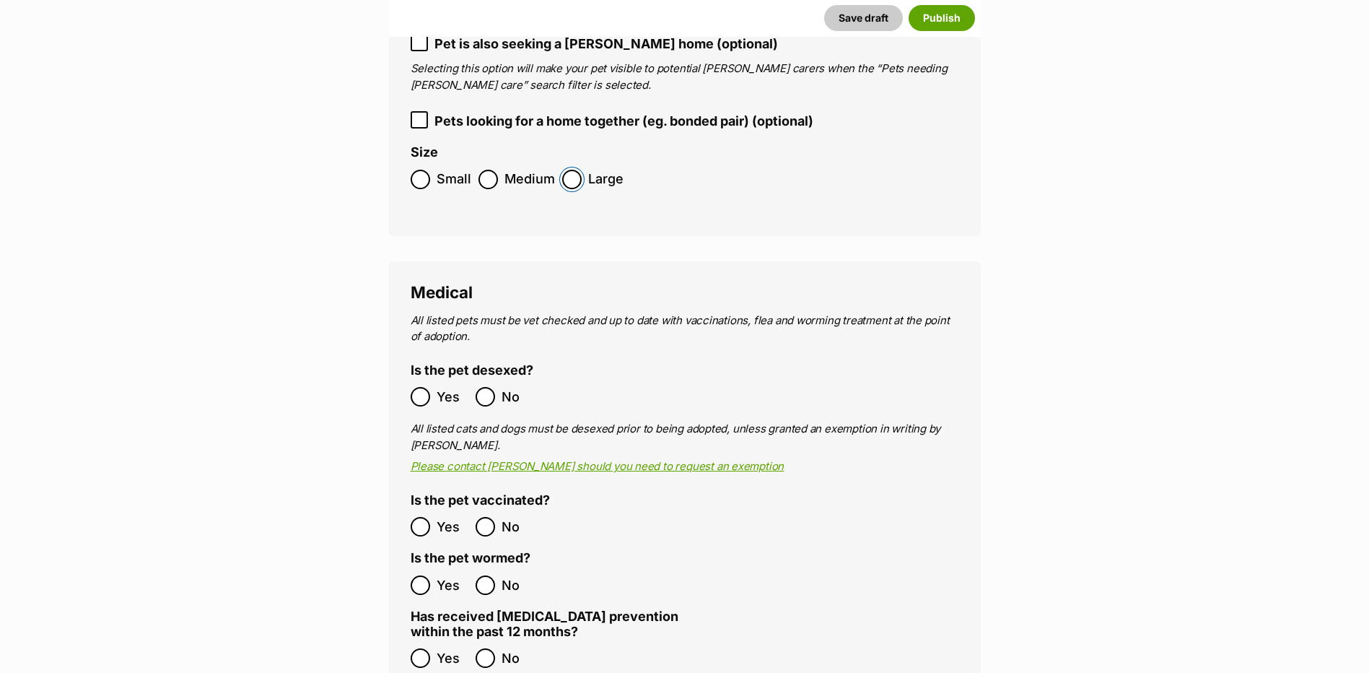
scroll to position [2193, 0]
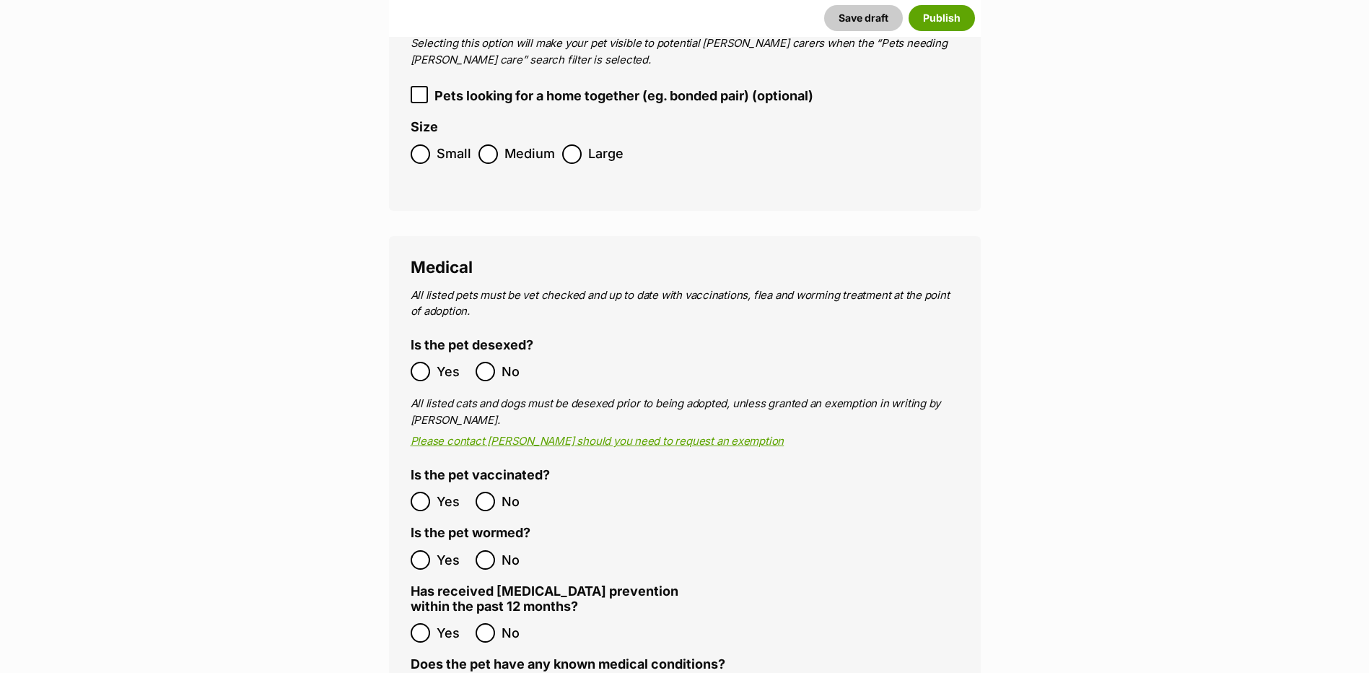
click at [428, 543] on ol "Yes No" at bounding box center [548, 560] width 274 height 34
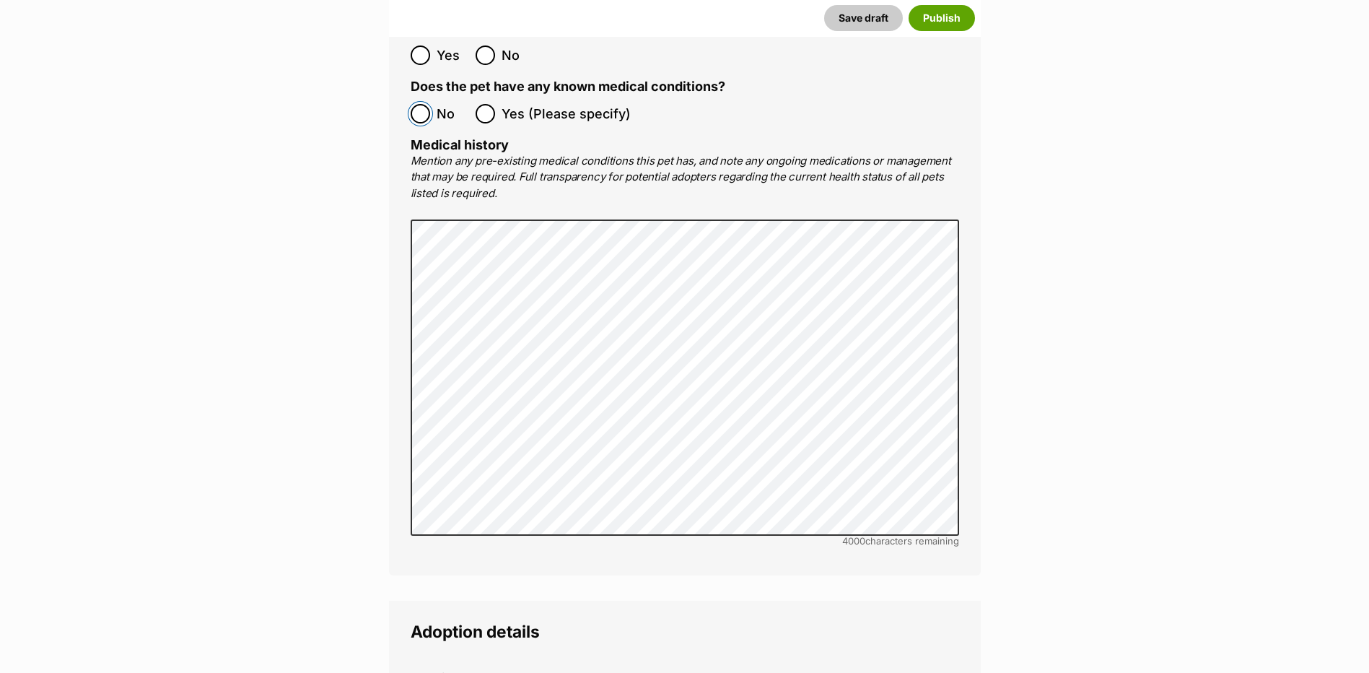
scroll to position [3059, 0]
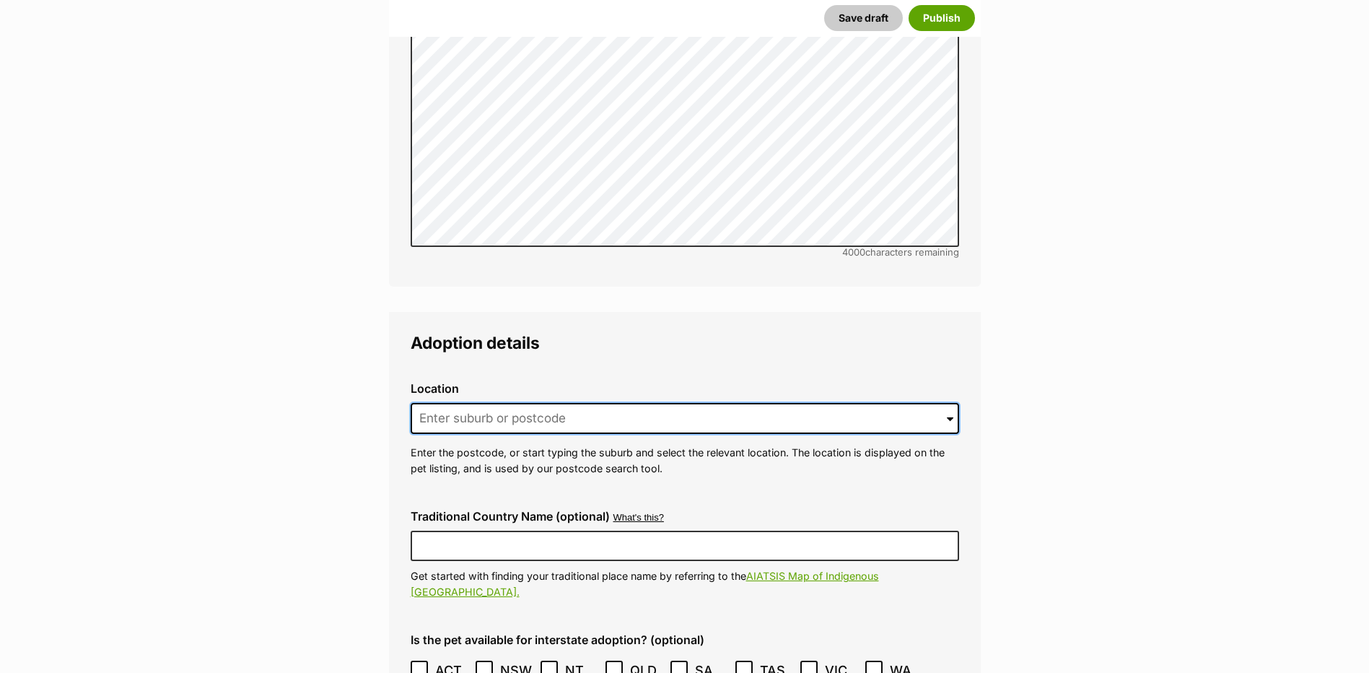
click at [463, 403] on input at bounding box center [685, 419] width 548 height 32
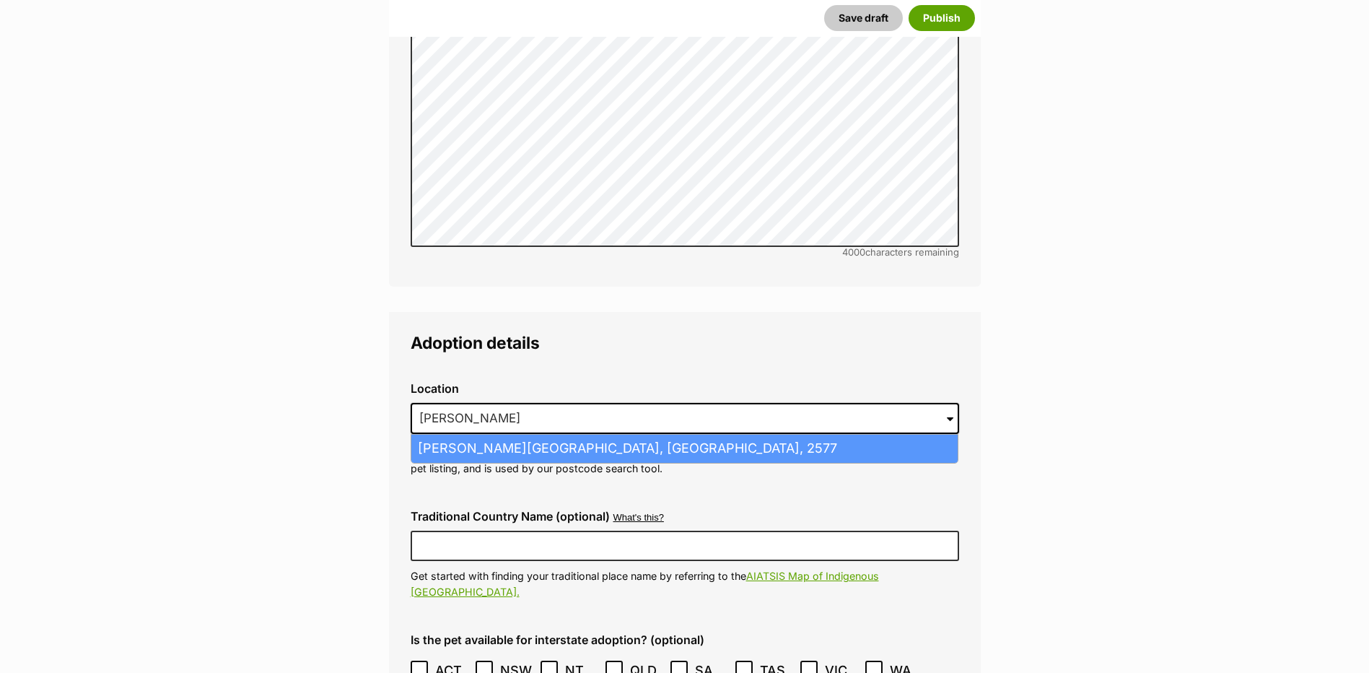
click at [453, 434] on li "[PERSON_NAME][GEOGRAPHIC_DATA], [GEOGRAPHIC_DATA], 2577" at bounding box center [684, 448] width 546 height 28
type input "[PERSON_NAME][GEOGRAPHIC_DATA], [GEOGRAPHIC_DATA], 2577"
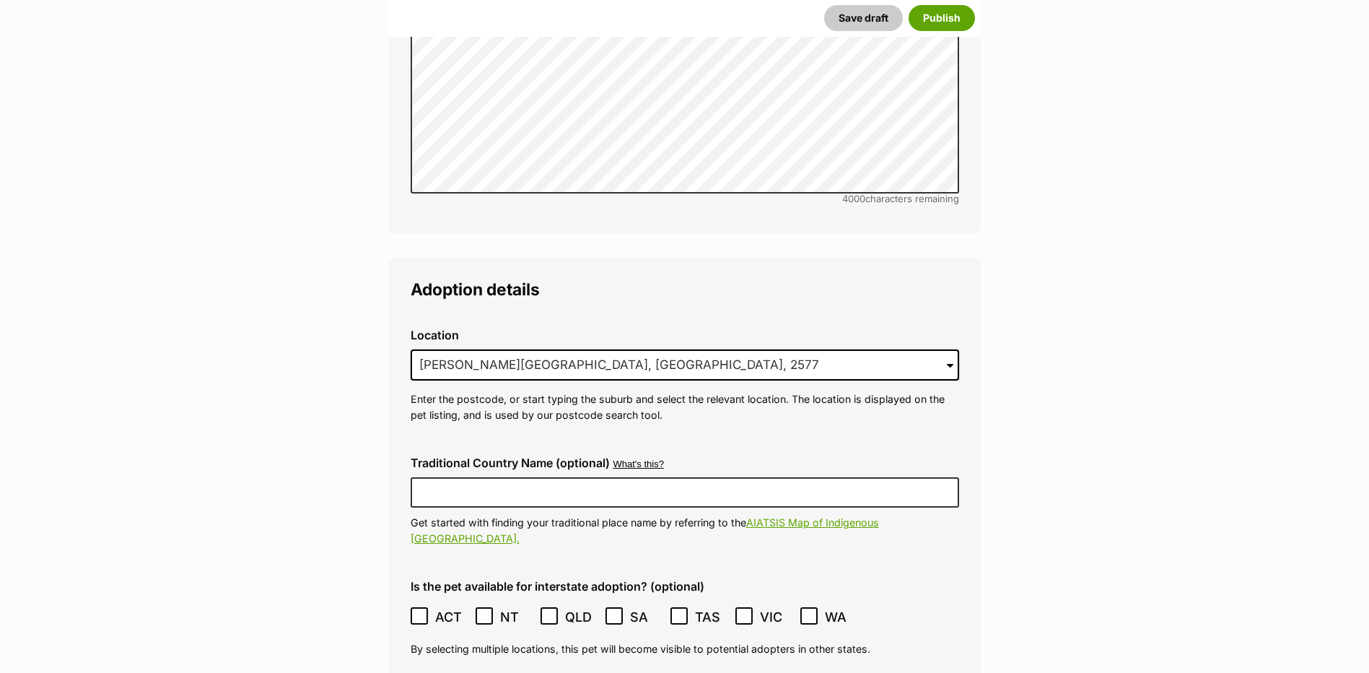
scroll to position [3203, 0]
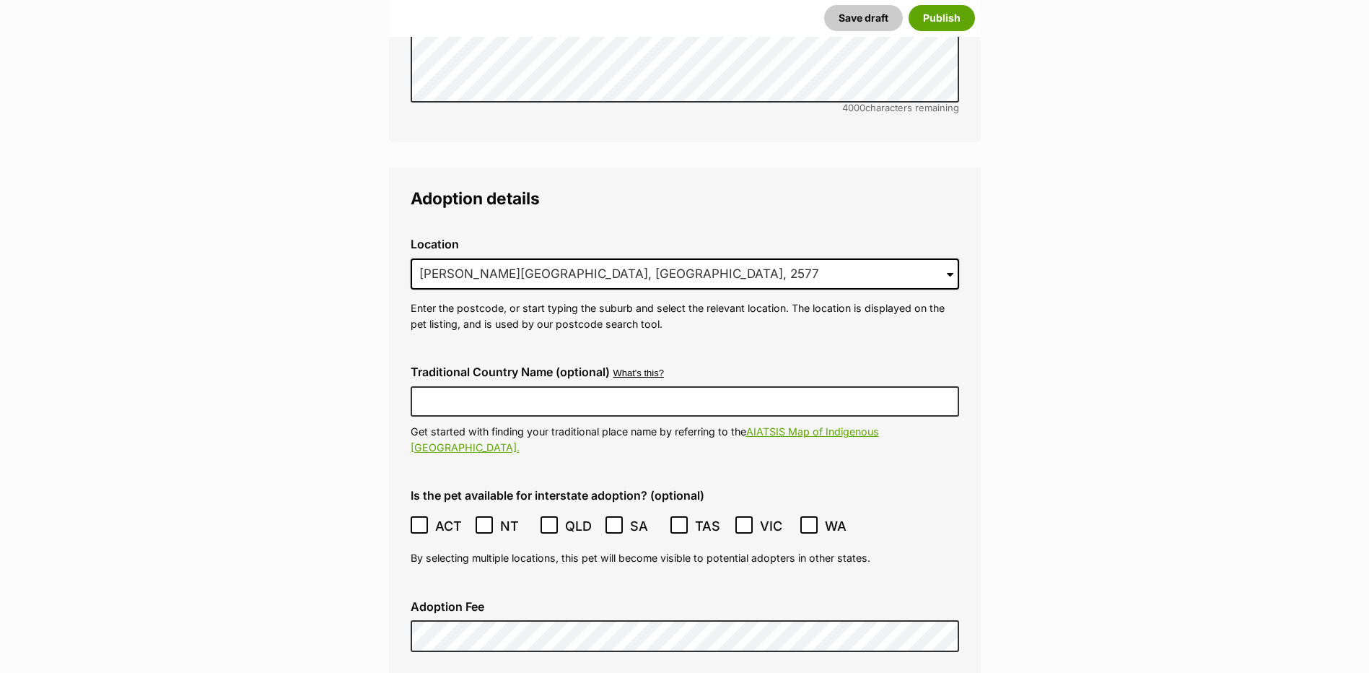
click at [417, 520] on icon at bounding box center [419, 525] width 10 height 10
click at [434, 600] on label "Adoption Fee" at bounding box center [685, 606] width 548 height 13
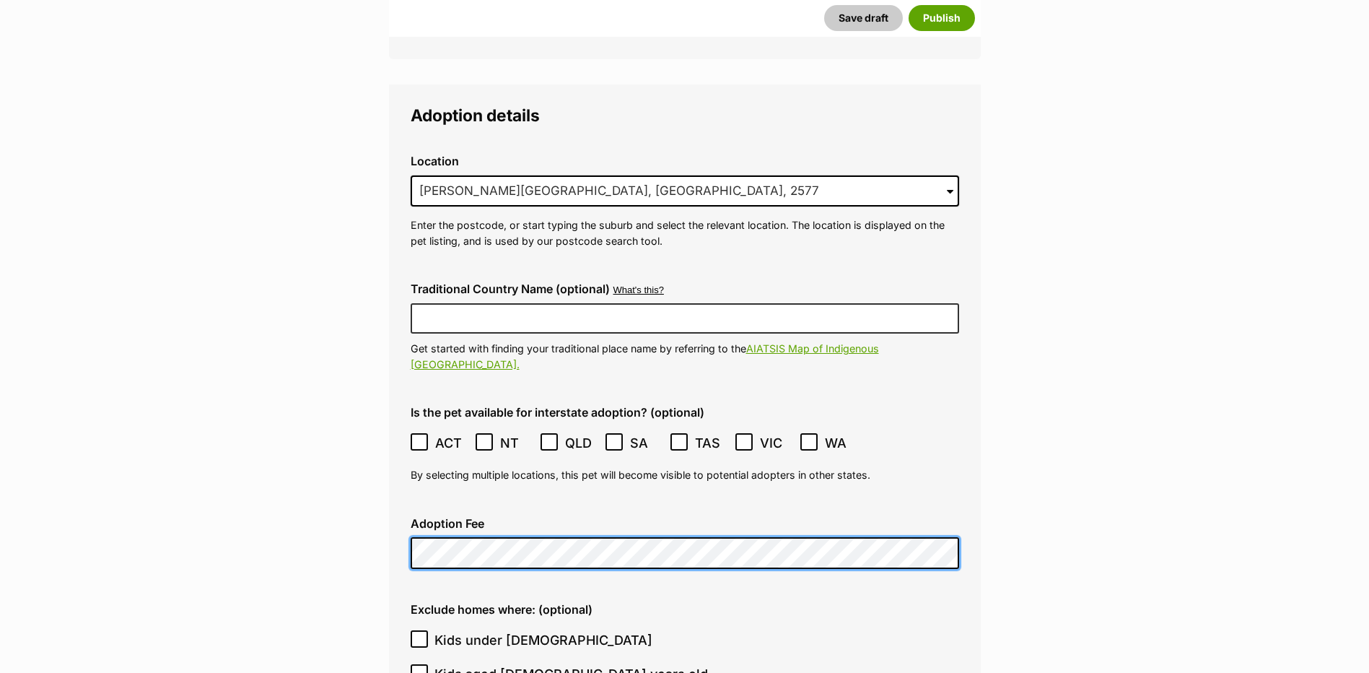
scroll to position [3492, 0]
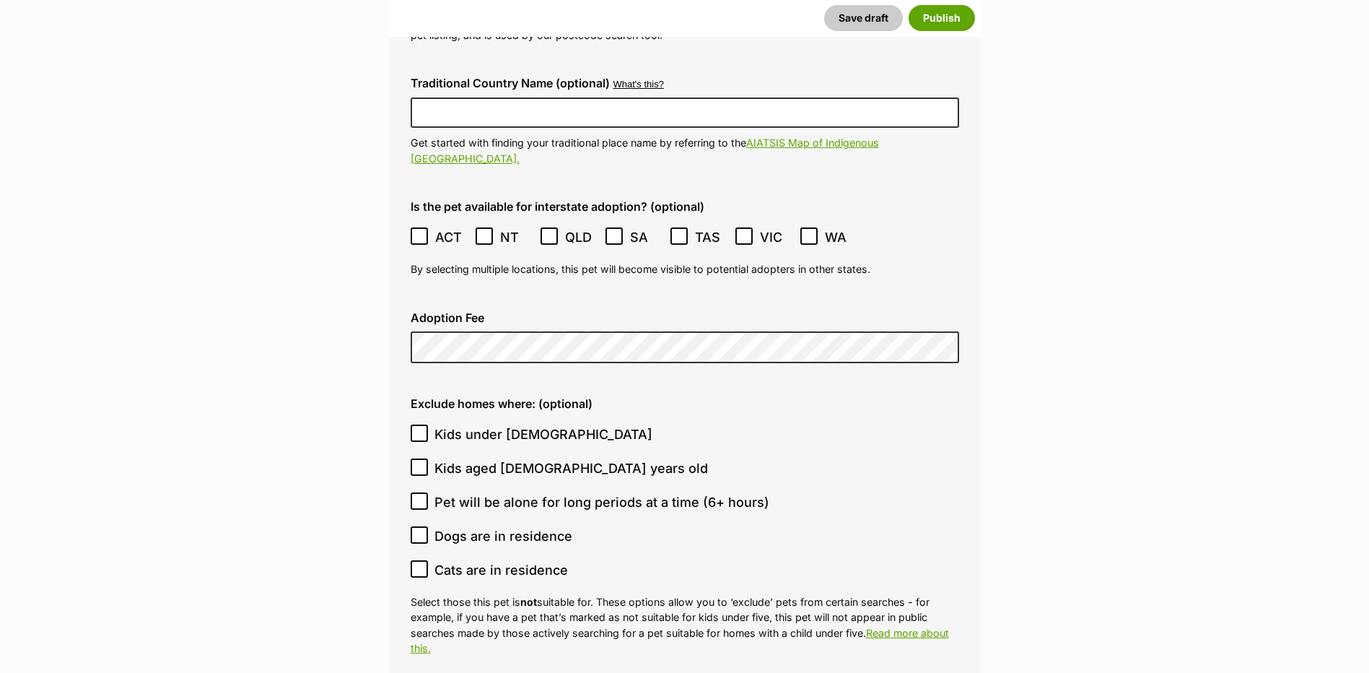
click at [693, 492] on span "Pet will be alone for long periods at a time (6+ hours)" at bounding box center [601, 501] width 335 height 19
click at [428, 492] on input "Pet will be alone for long periods at a time (6+ hours)" at bounding box center [419, 500] width 17 height 17
checkbox input "true"
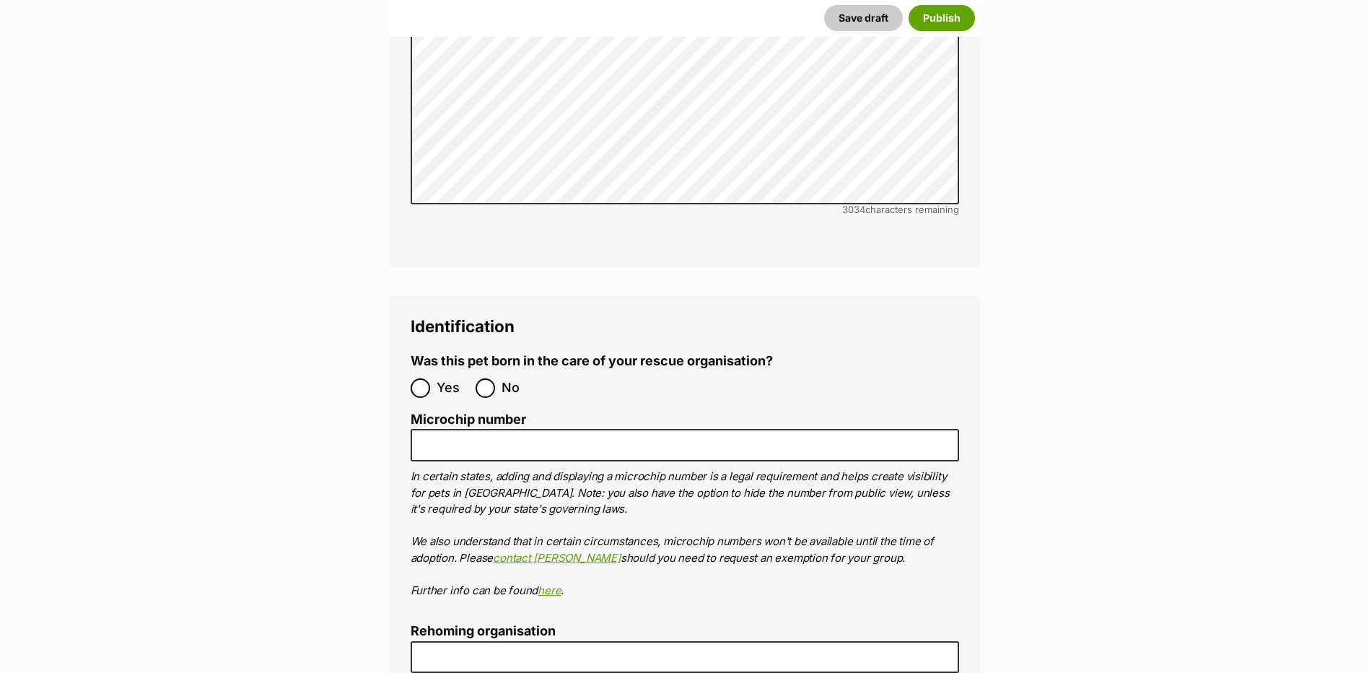
scroll to position [4430, 0]
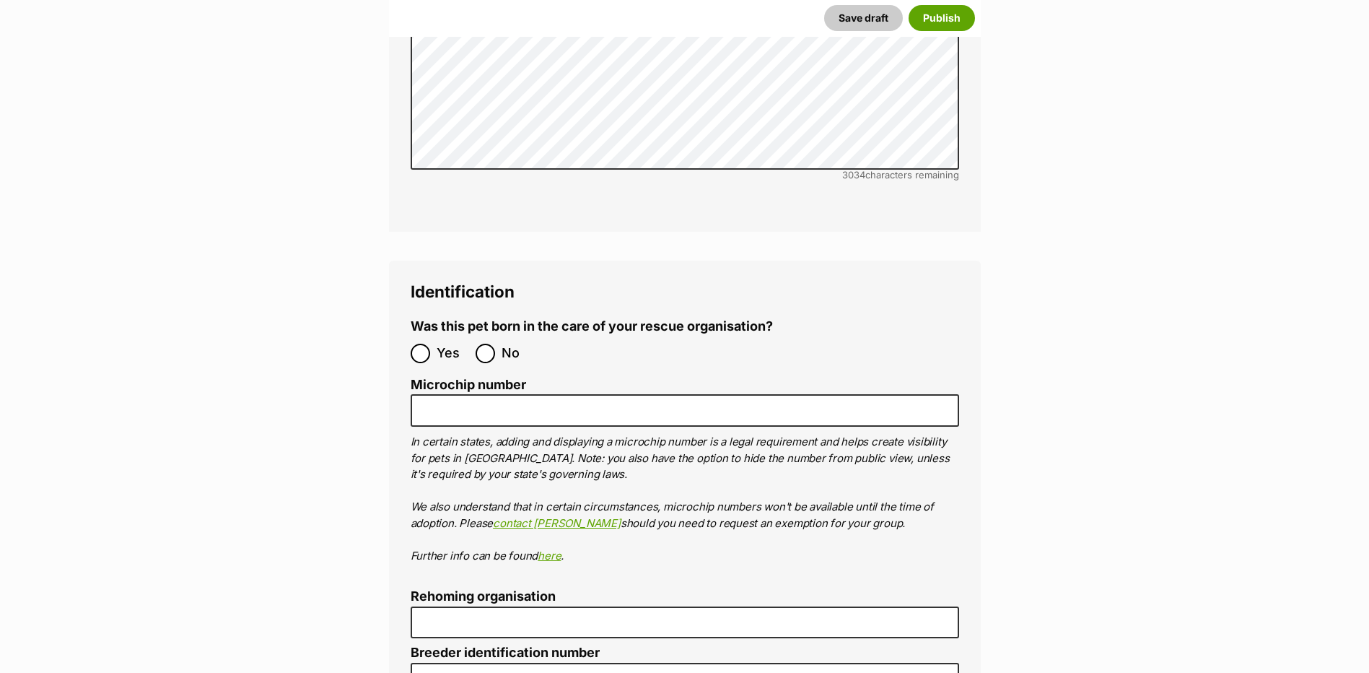
click at [485, 336] on ol "Yes No" at bounding box center [548, 353] width 274 height 34
click at [485, 344] on input "No" at bounding box center [485, 353] width 19 height 19
radio input "true"
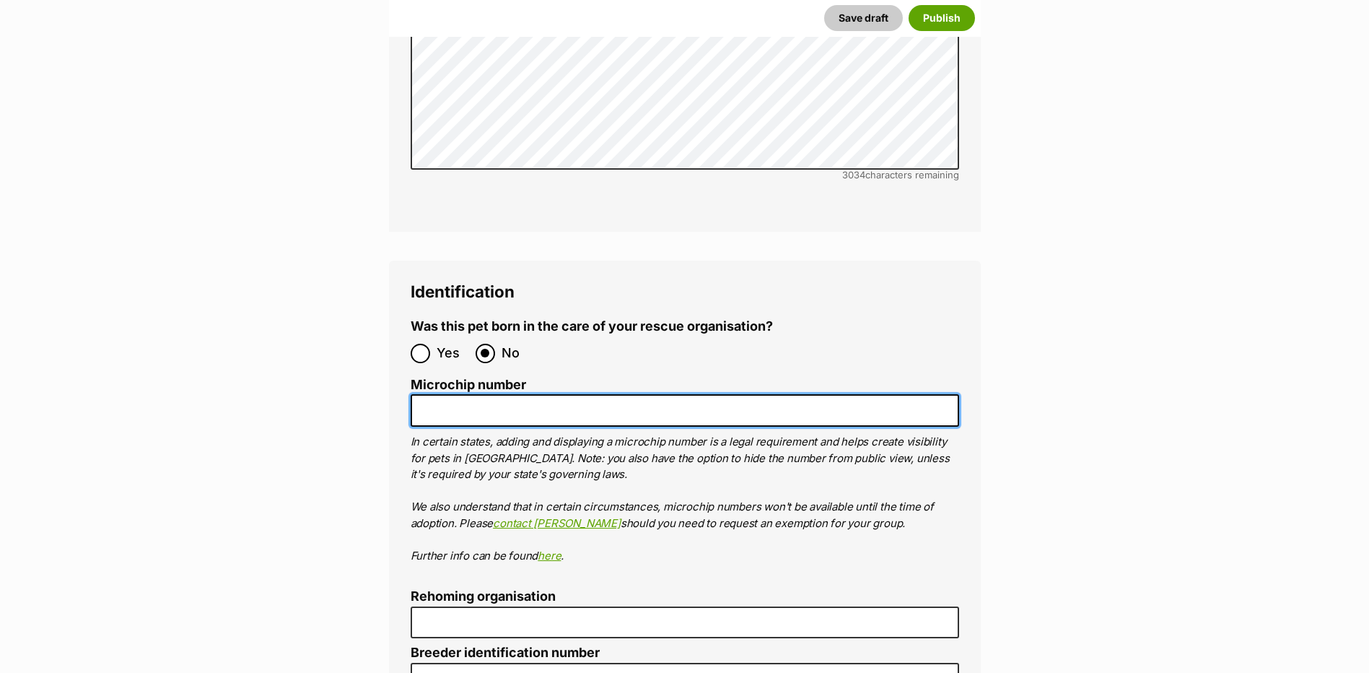
click at [462, 394] on input "Microchip number" at bounding box center [685, 410] width 548 height 32
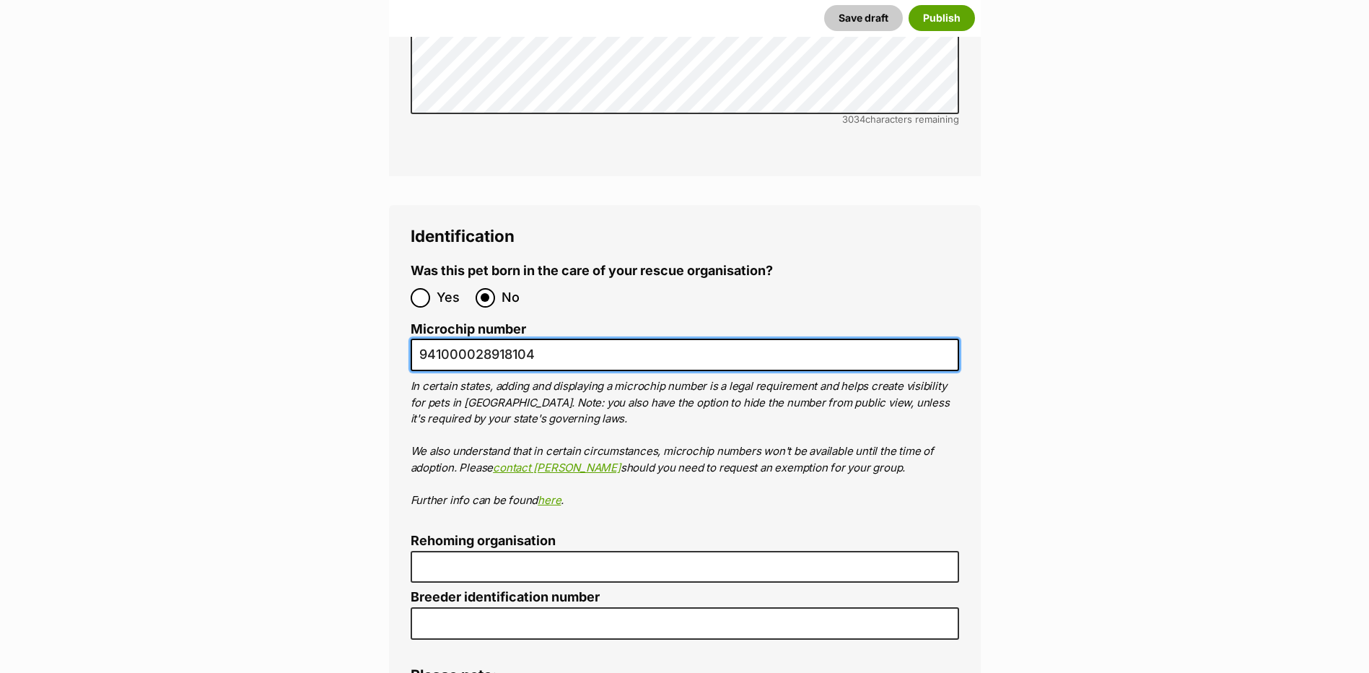
scroll to position [4502, 0]
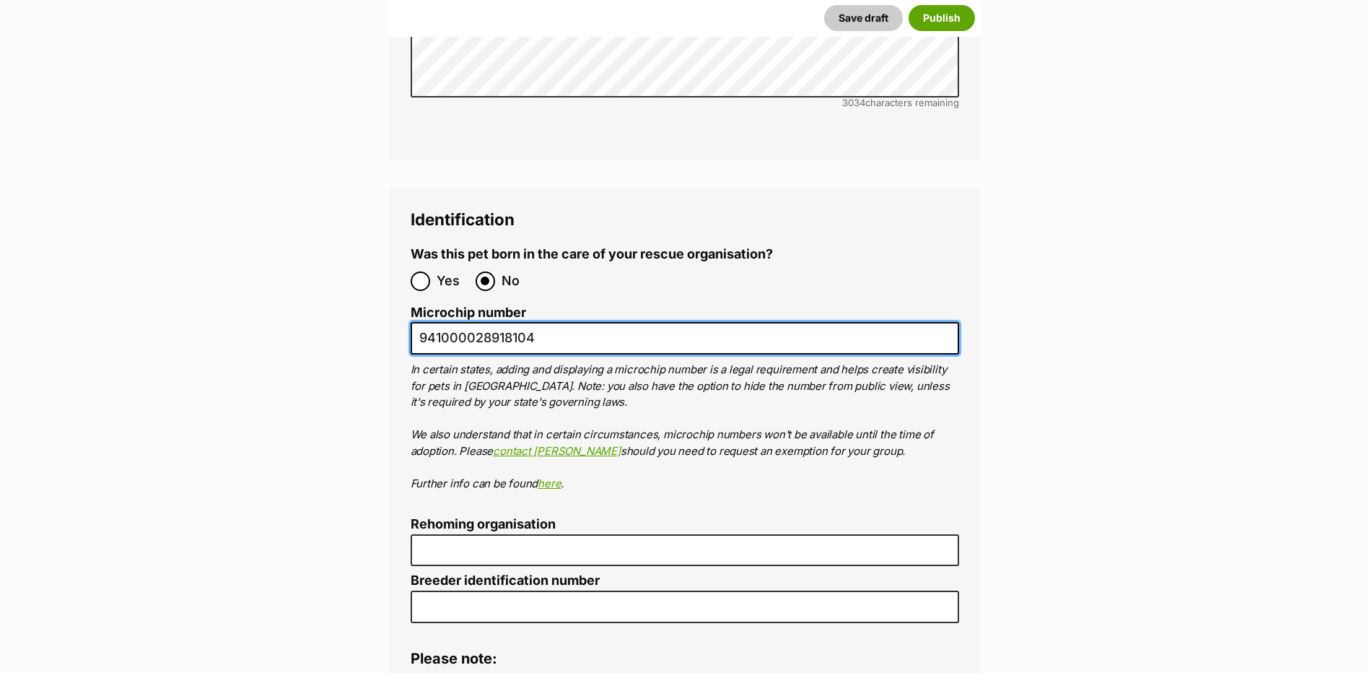
type input "941000028918104"
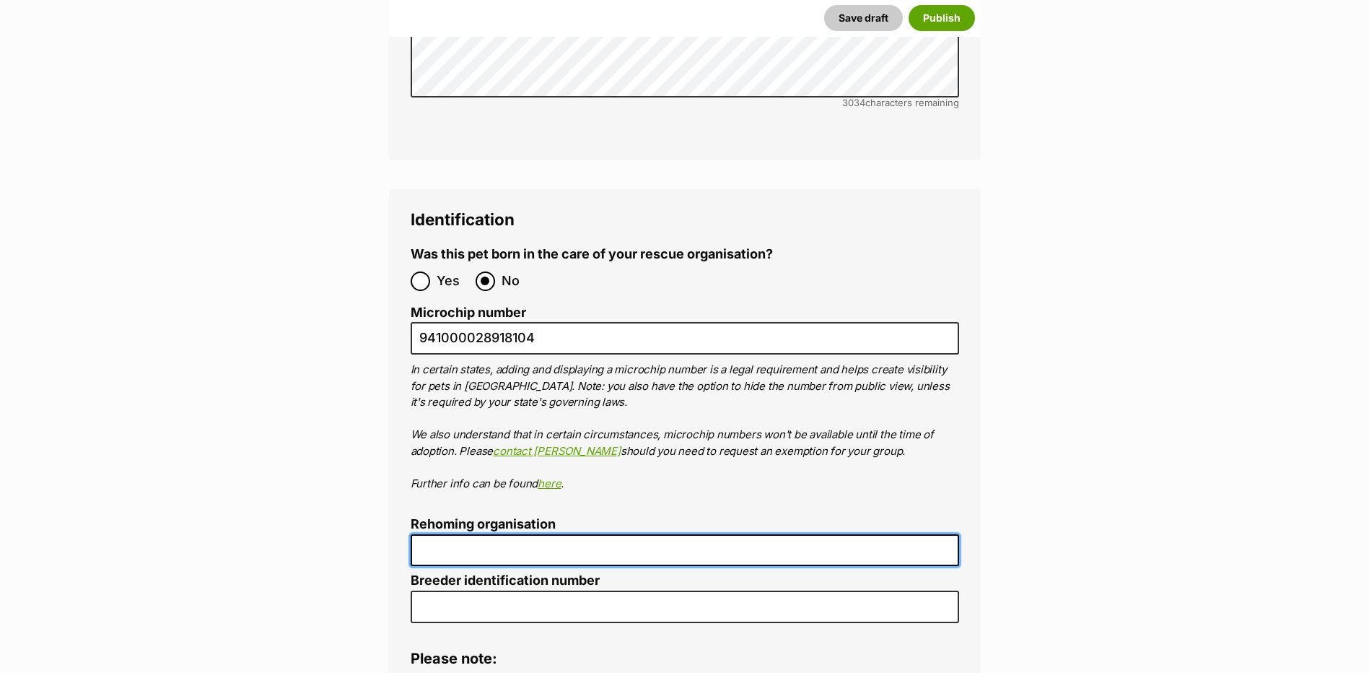
click at [440, 534] on input "Rehoming organisation" at bounding box center [685, 550] width 548 height 32
type input "R2510021"
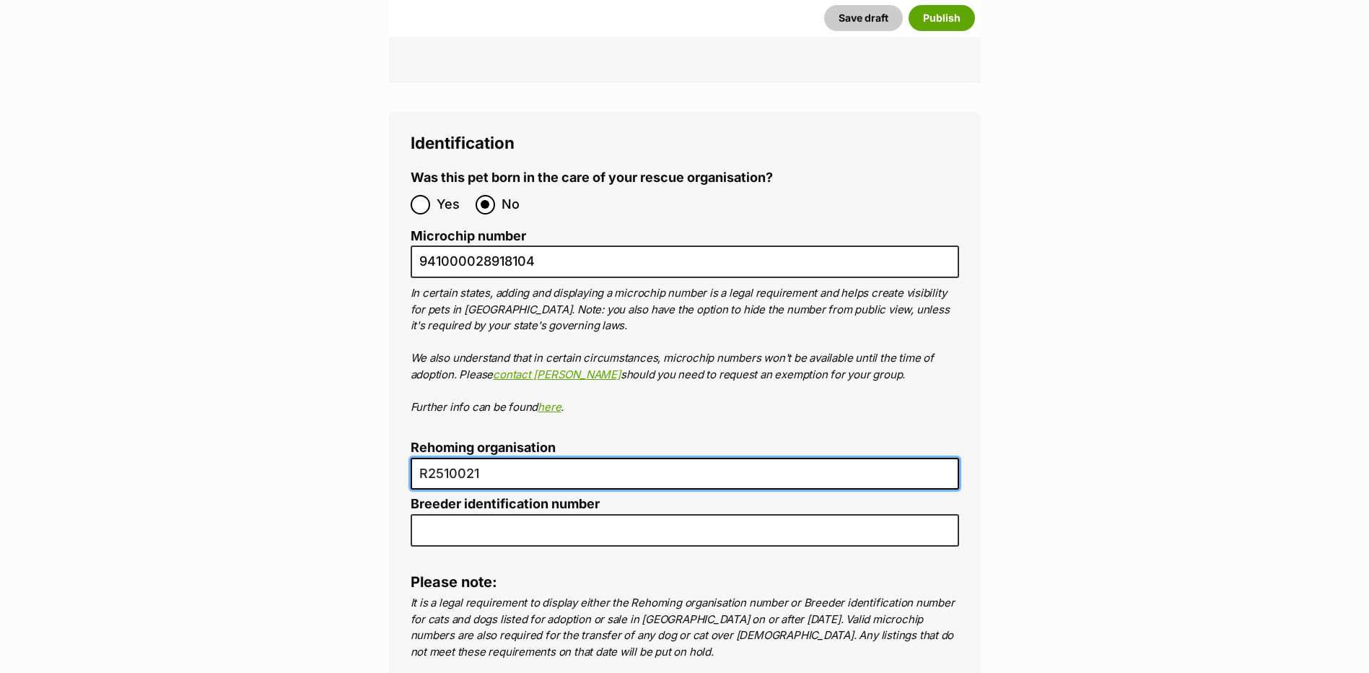
scroll to position [4574, 0]
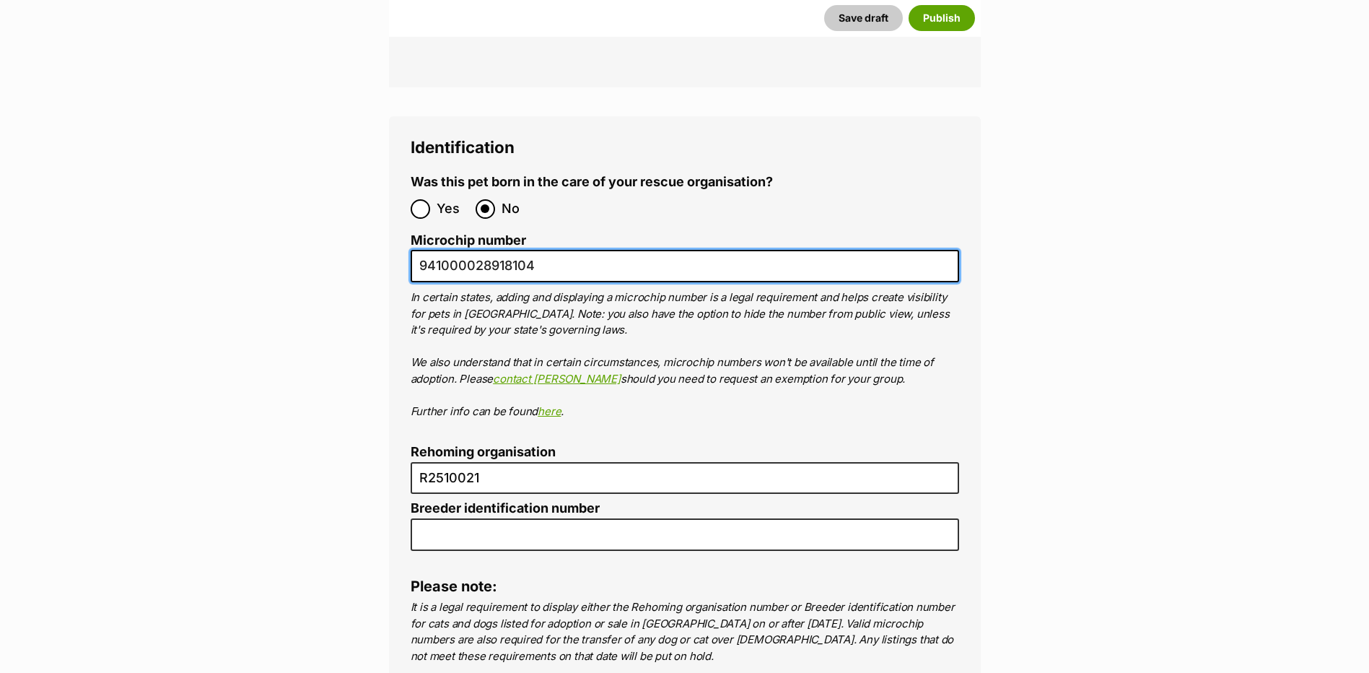
click at [583, 250] on input "941000028918104" at bounding box center [685, 266] width 548 height 32
click at [598, 250] on input "941000028918104 and" at bounding box center [685, 266] width 548 height 32
drag, startPoint x: 583, startPoint y: 216, endPoint x: 537, endPoint y: 214, distance: 46.2
click at [537, 250] on input "941000028918104 and" at bounding box center [685, 266] width 548 height 32
type input "9"
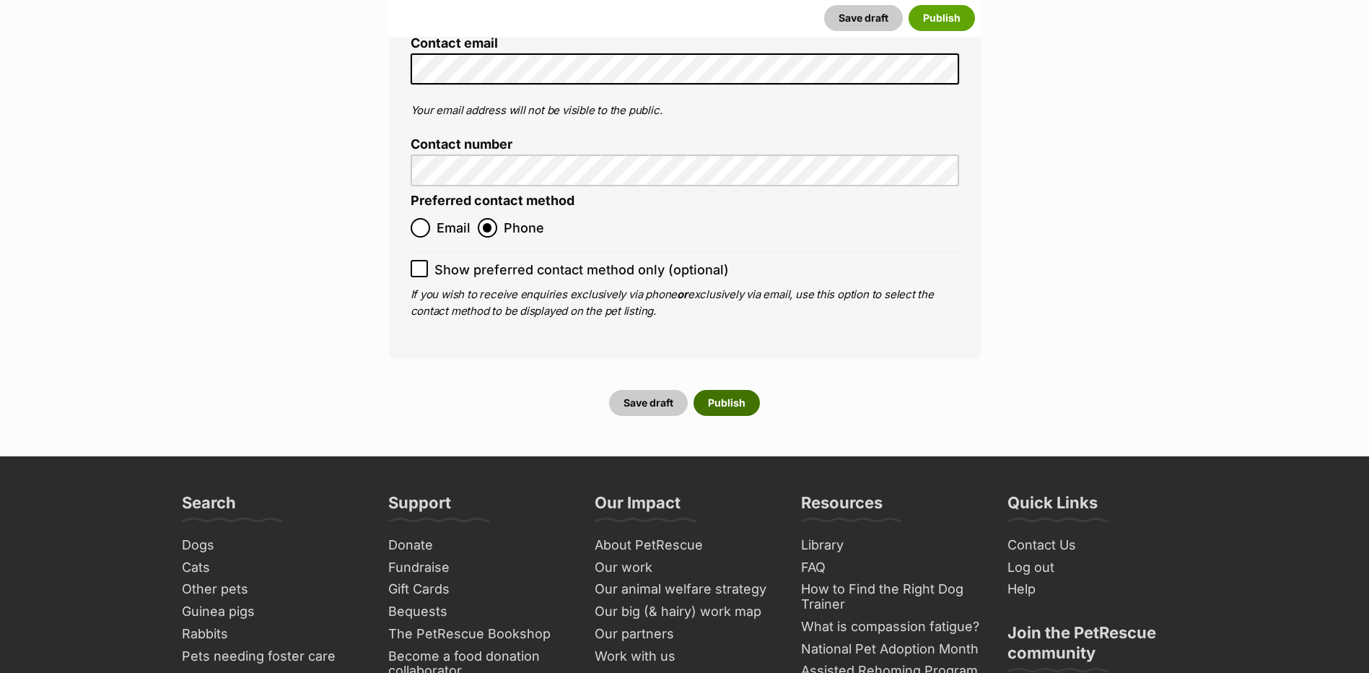
click at [746, 390] on button "Publish" at bounding box center [727, 403] width 66 height 26
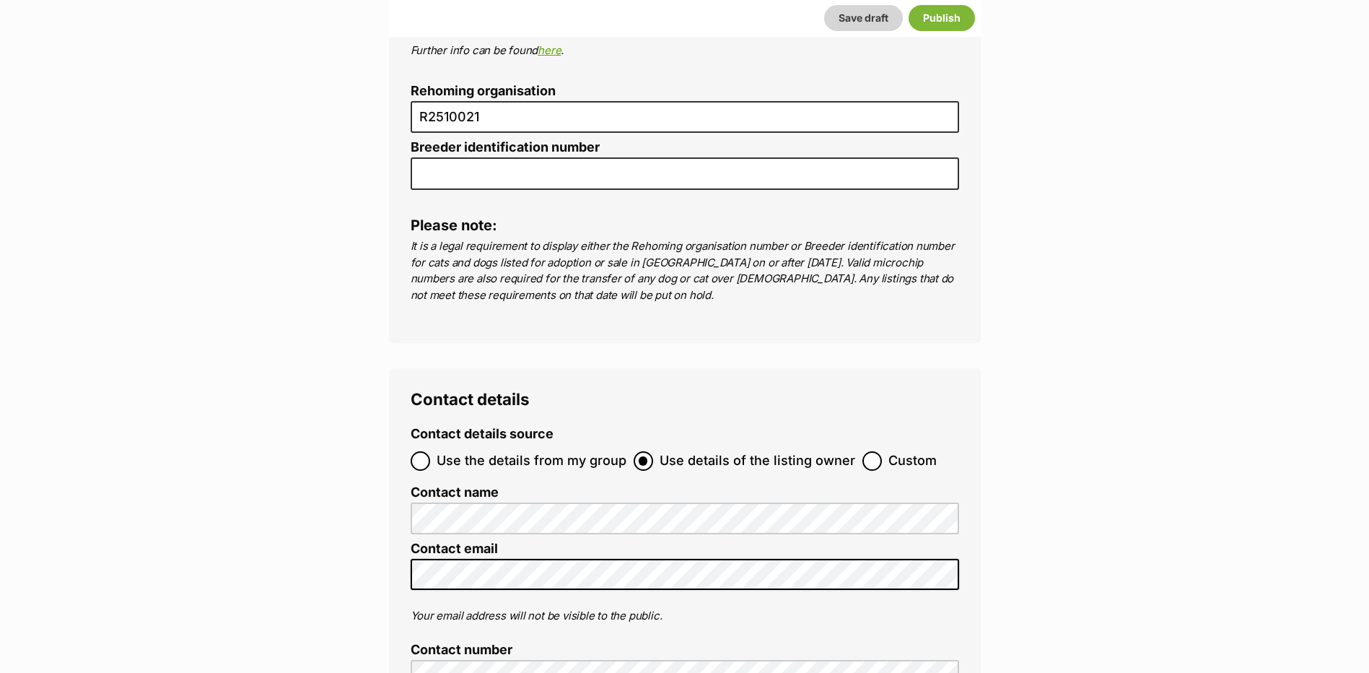
scroll to position [4890, 0]
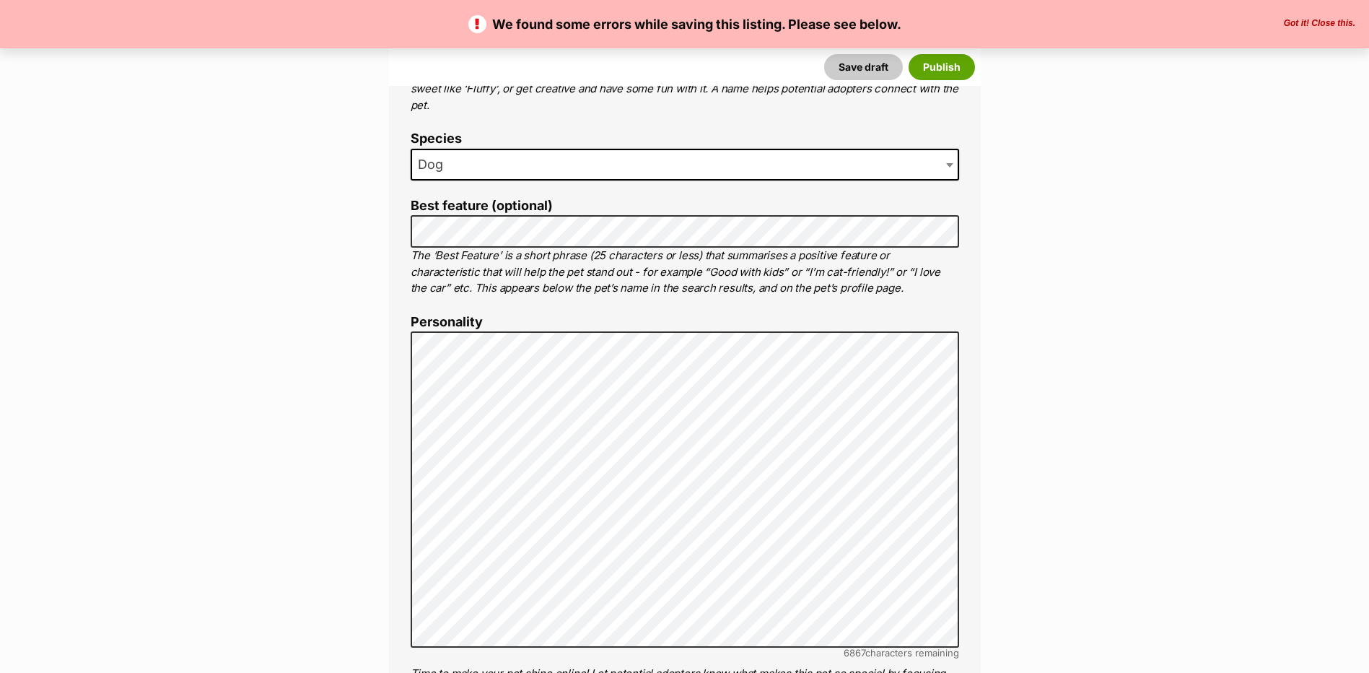
scroll to position [794, 0]
